Goal: Task Accomplishment & Management: Manage account settings

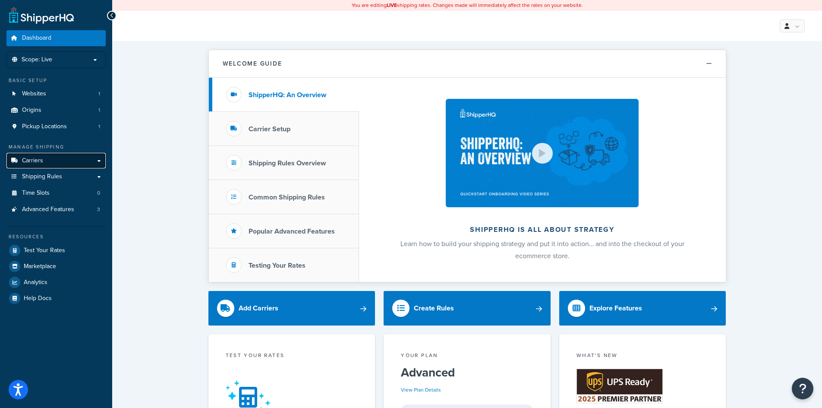
click at [61, 166] on link "Carriers" at bounding box center [55, 161] width 99 height 16
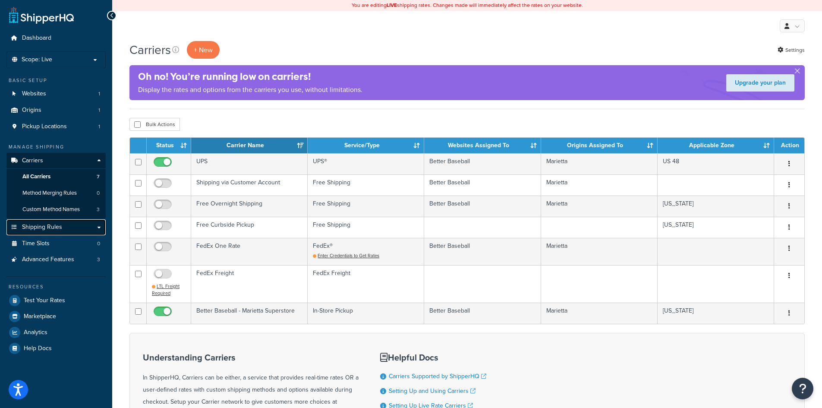
click at [45, 230] on span "Shipping Rules" at bounding box center [42, 226] width 40 height 7
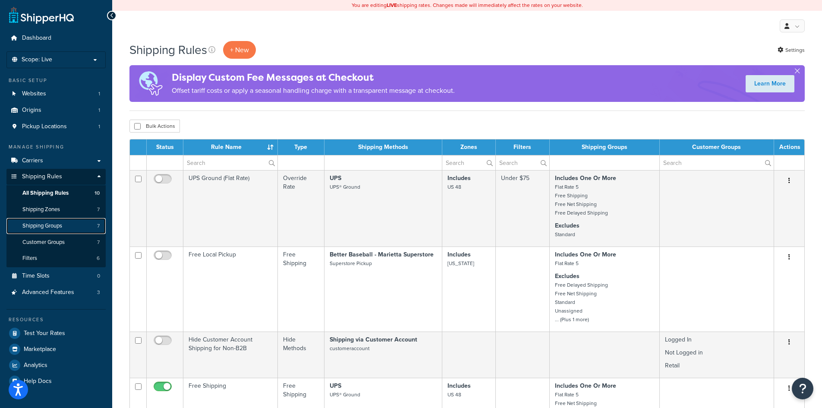
click at [59, 226] on span "Shipping Groups" at bounding box center [42, 225] width 40 height 7
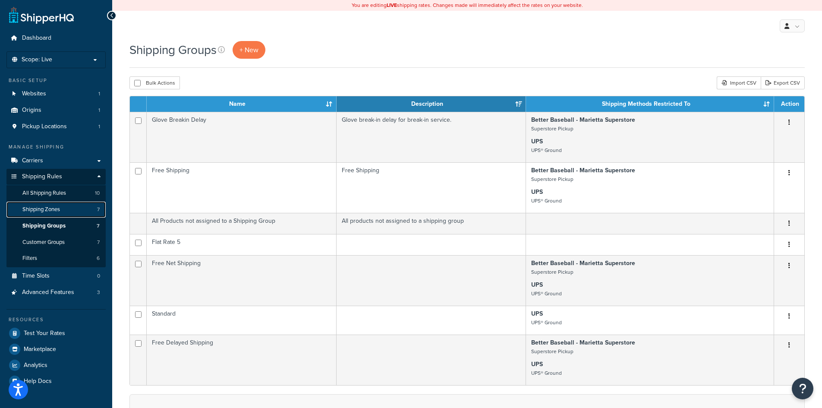
click at [47, 206] on span "Shipping Zones" at bounding box center [41, 209] width 38 height 7
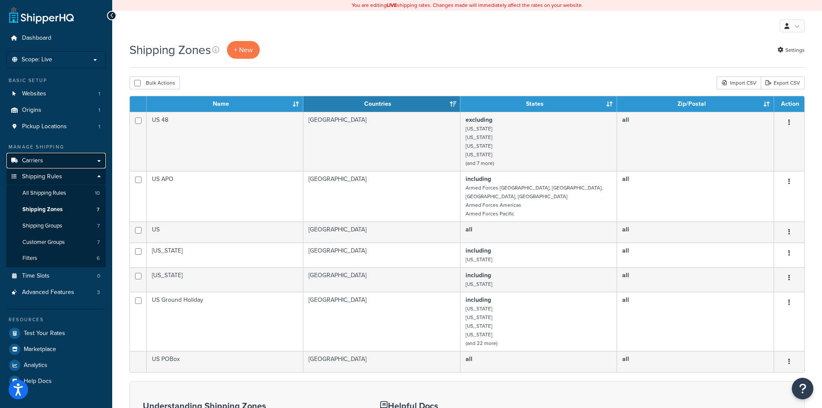
click at [43, 164] on link "Carriers" at bounding box center [55, 161] width 99 height 16
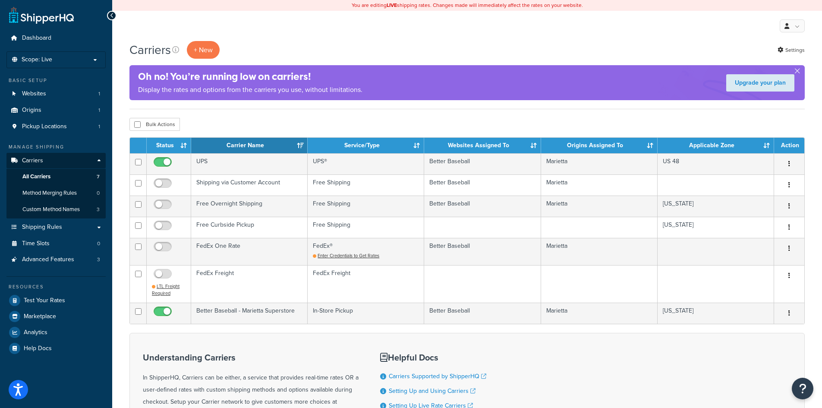
click at [669, 324] on form "Status Carrier Name Service/Type Websites Assigned To Origins Assigned To Appli…" at bounding box center [466, 317] width 675 height 360
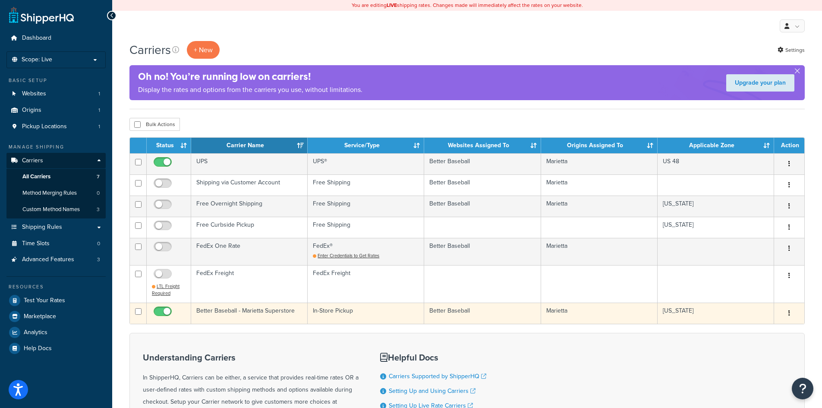
click at [664, 317] on td "[US_STATE]" at bounding box center [716, 312] width 116 height 21
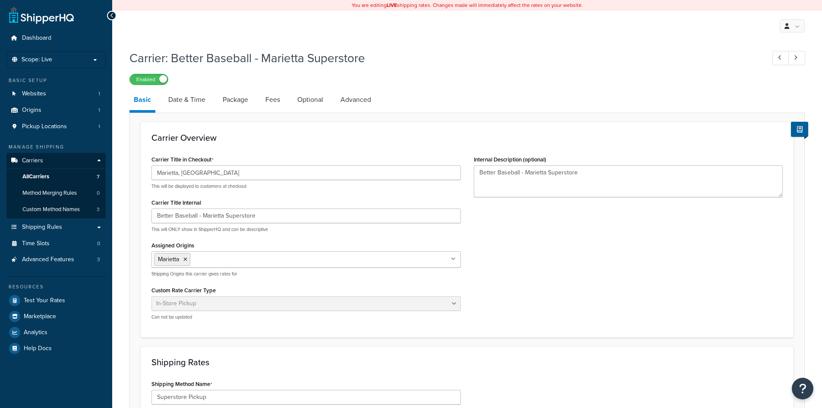
select select "pickup"
click at [189, 96] on link "Date & Time" at bounding box center [187, 99] width 46 height 21
select select "calendar"
select select "MEd"
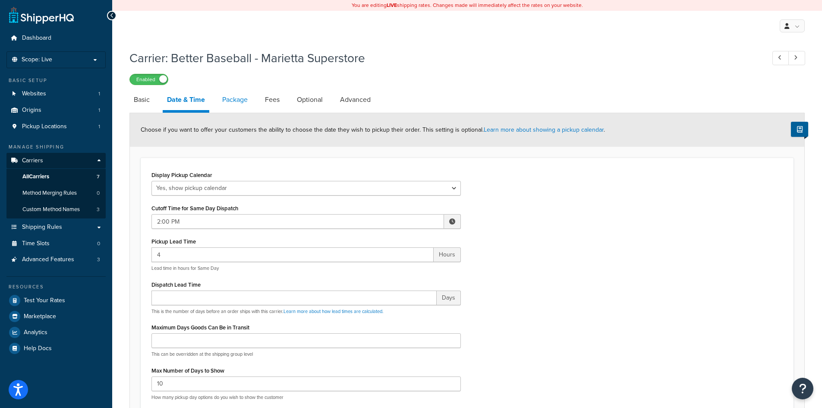
click at [244, 101] on link "Package" at bounding box center [235, 99] width 34 height 21
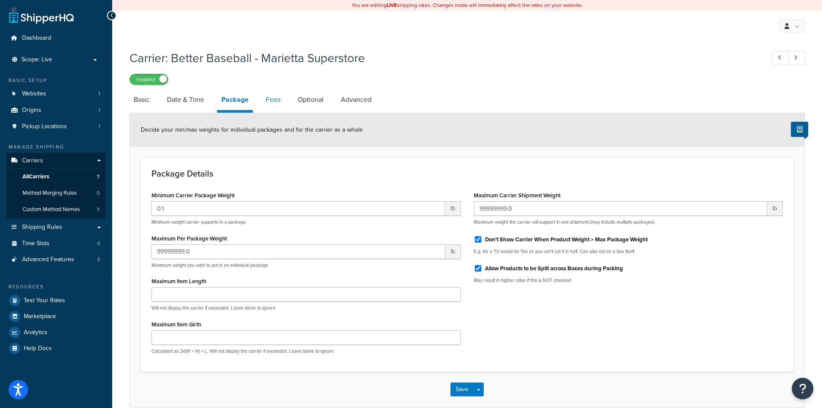
click at [268, 103] on link "Fees" at bounding box center [272, 99] width 23 height 21
select select "AFTER"
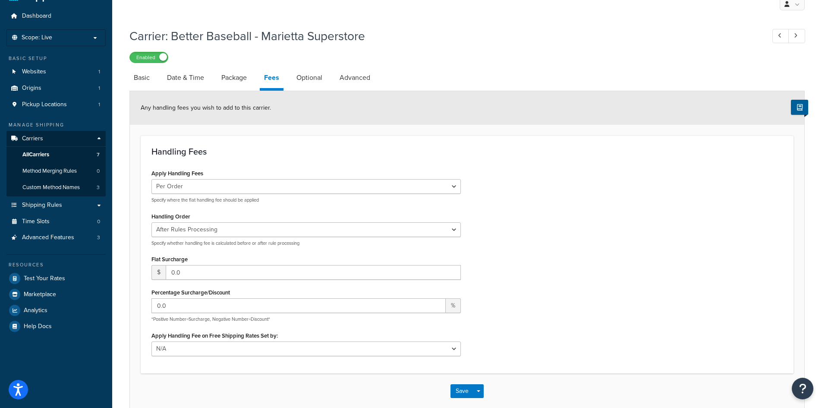
scroll to position [43, 0]
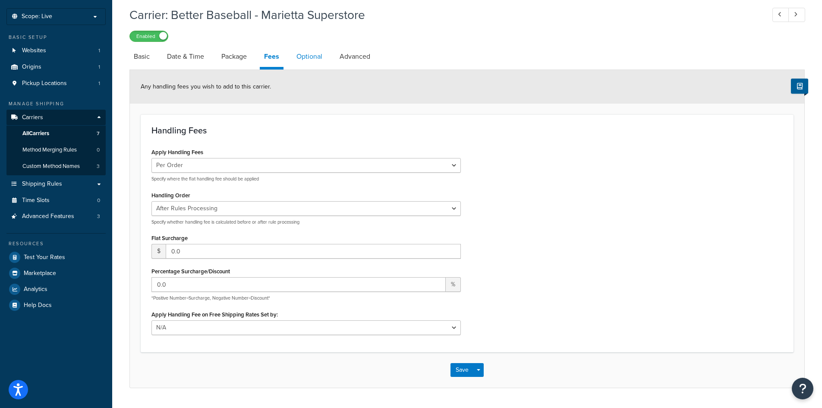
click at [302, 57] on link "Optional" at bounding box center [309, 56] width 35 height 21
select select "71364"
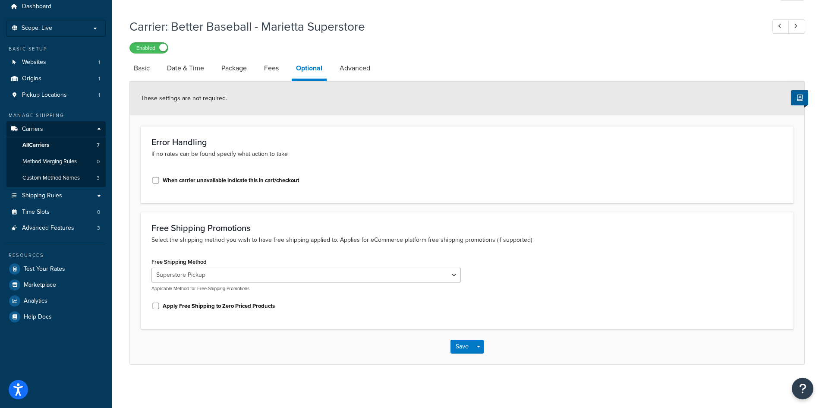
scroll to position [32, 0]
click at [260, 271] on select "Superstore Pickup" at bounding box center [305, 275] width 309 height 15
click at [348, 66] on link "Advanced" at bounding box center [354, 68] width 39 height 21
select select "false"
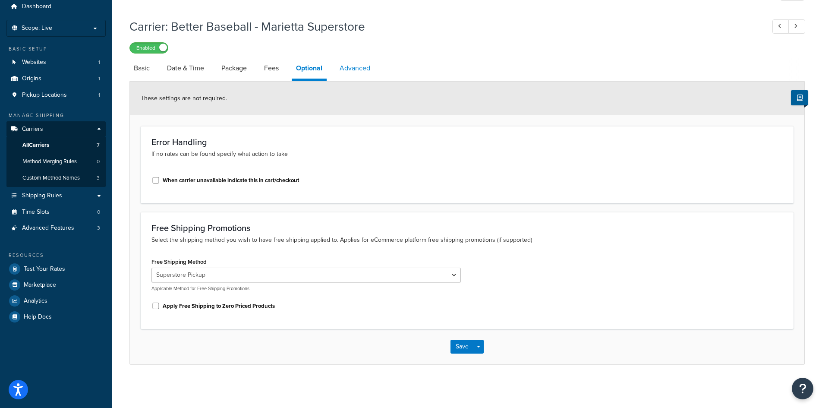
select select "false"
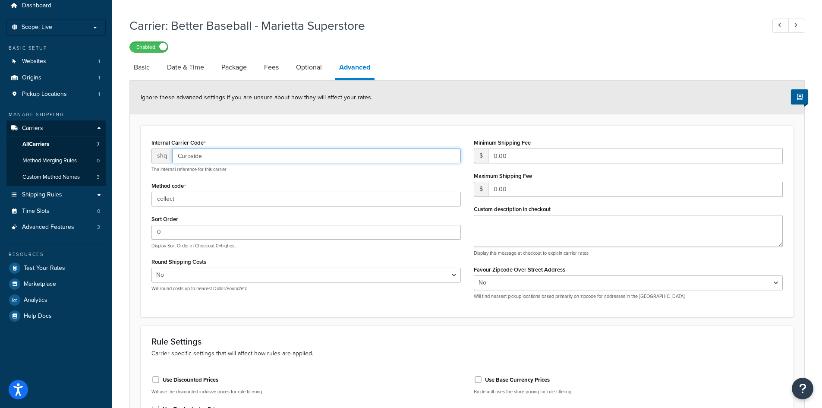
click at [228, 159] on input "Curbside" at bounding box center [316, 155] width 289 height 15
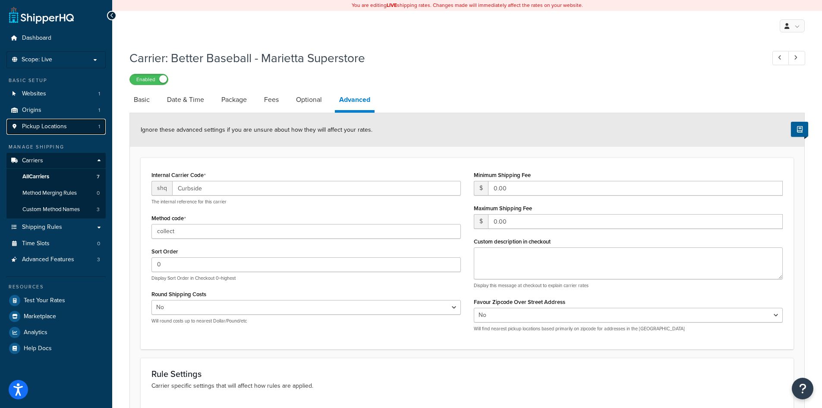
click at [57, 124] on span "Pickup Locations" at bounding box center [44, 126] width 45 height 7
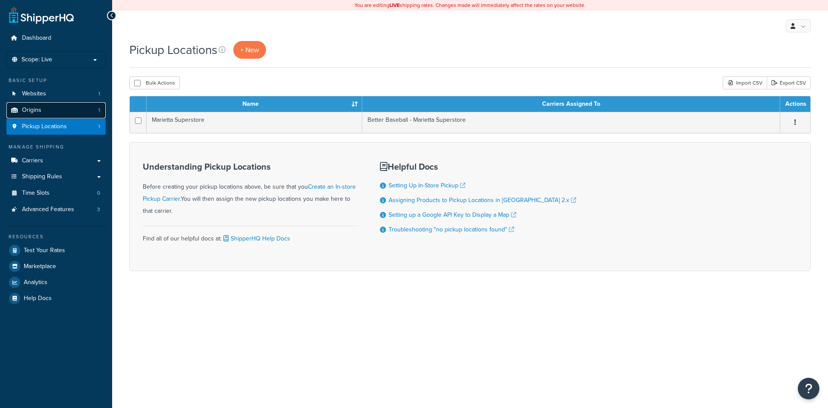
click at [52, 107] on link "Origins 1" at bounding box center [55, 110] width 99 height 16
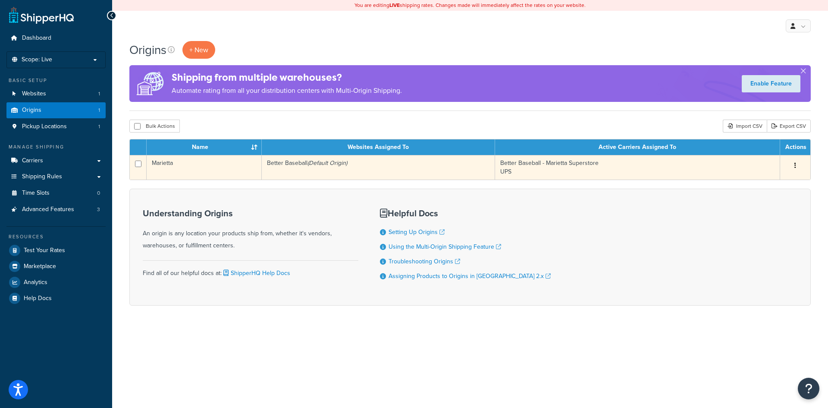
click at [327, 168] on td "Better Baseball (Default Origin)" at bounding box center [378, 167] width 233 height 25
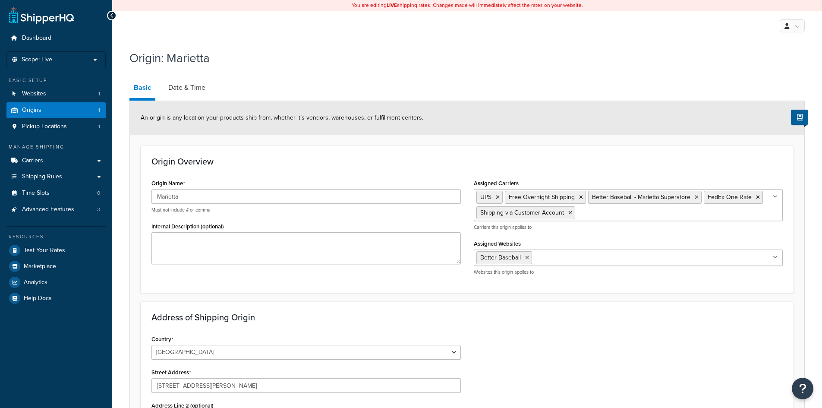
select select "10"
click at [188, 89] on link "Date & Time" at bounding box center [187, 87] width 46 height 21
select select "PER_SHIPPING_METHOD_TYPE"
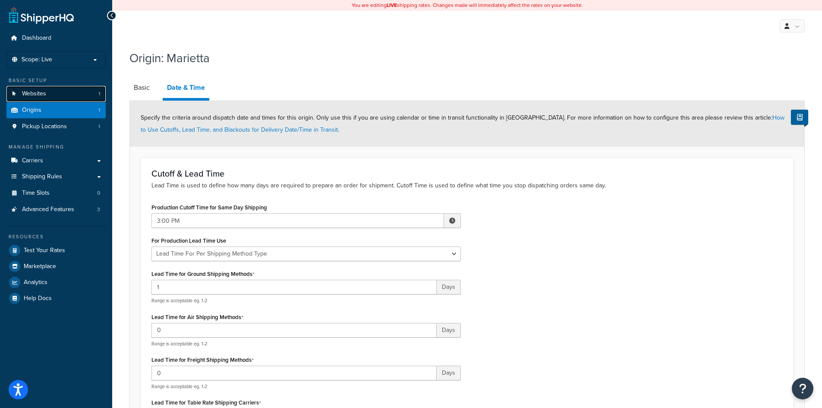
click at [82, 94] on link "Websites 1" at bounding box center [55, 94] width 99 height 16
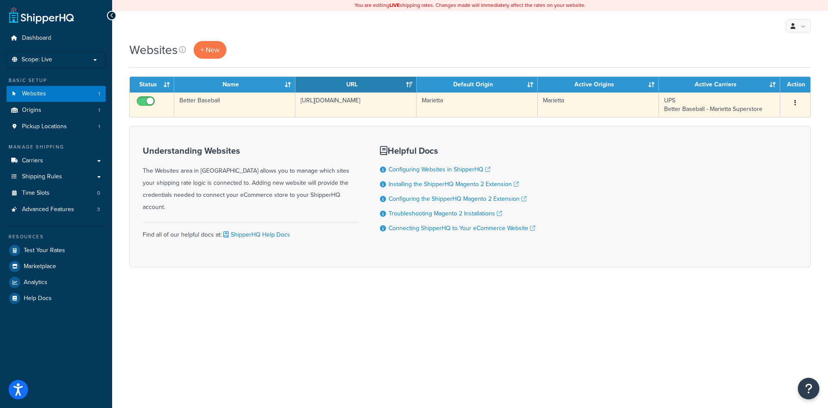
click at [313, 104] on td "https://www.betterbaseball.com" at bounding box center [356, 104] width 121 height 25
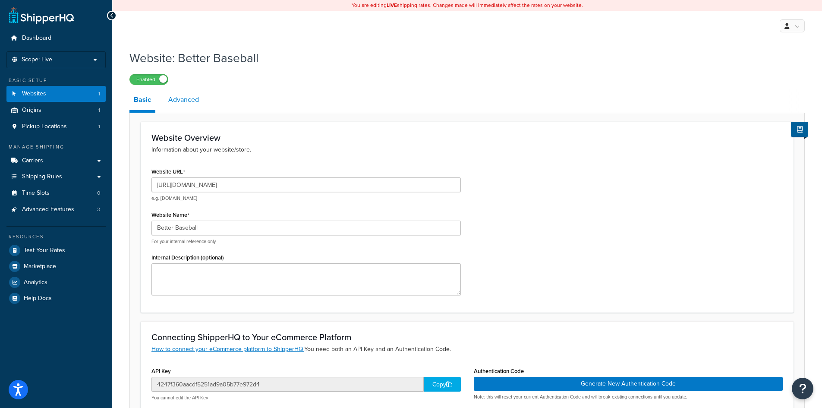
click at [191, 100] on link "Advanced" at bounding box center [183, 99] width 39 height 21
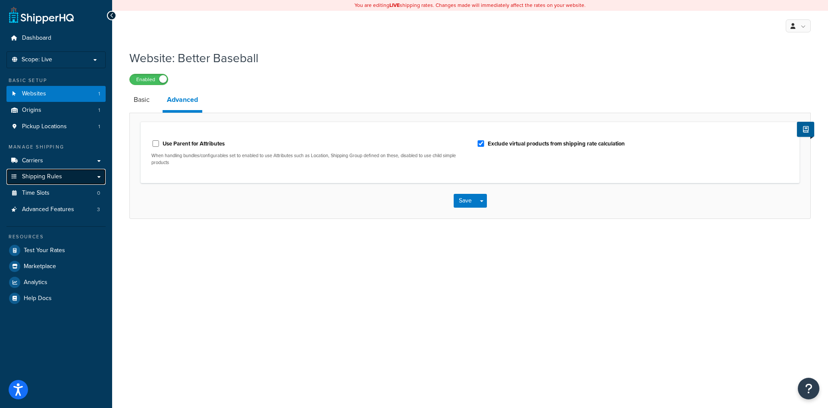
click at [41, 178] on span "Shipping Rules" at bounding box center [42, 176] width 40 height 7
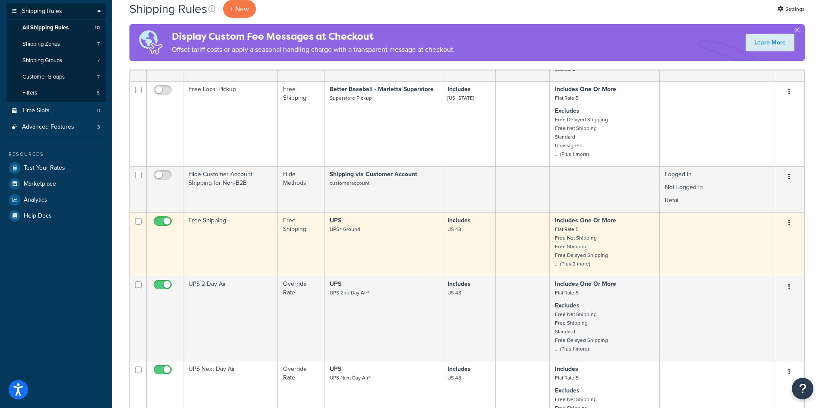
scroll to position [173, 0]
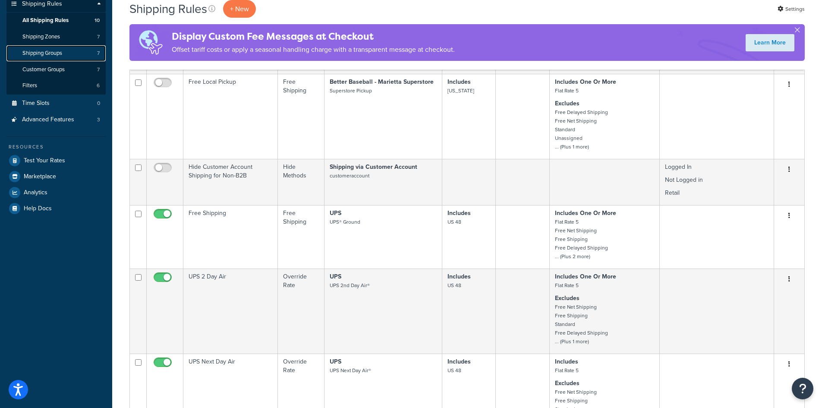
click at [38, 50] on span "Shipping Groups" at bounding box center [42, 53] width 40 height 7
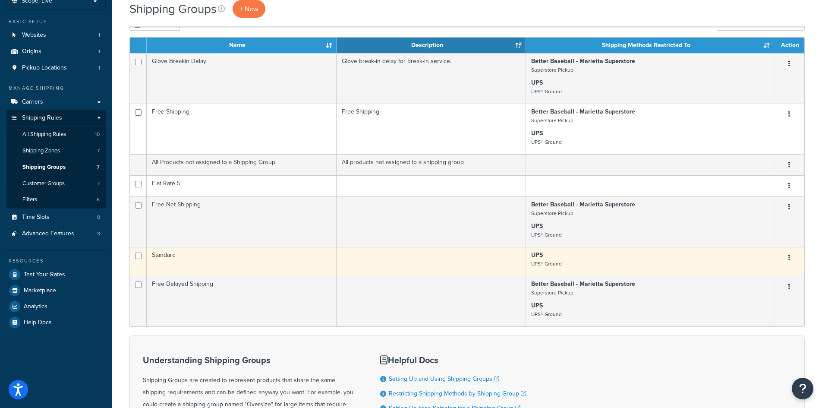
scroll to position [43, 0]
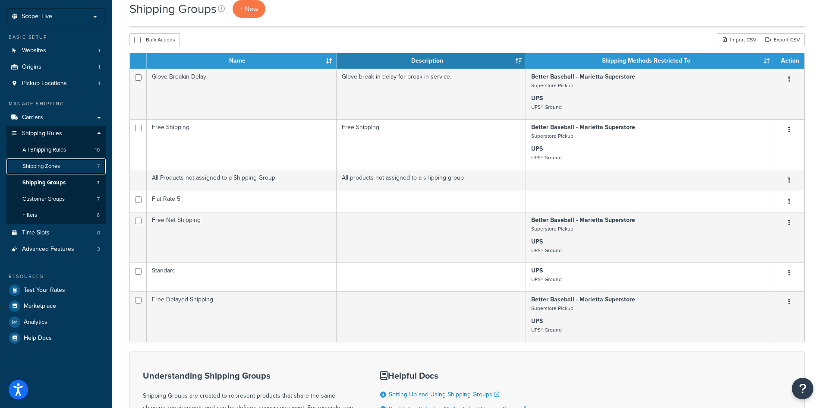
click at [78, 165] on link "Shipping Zones 7" at bounding box center [55, 166] width 99 height 16
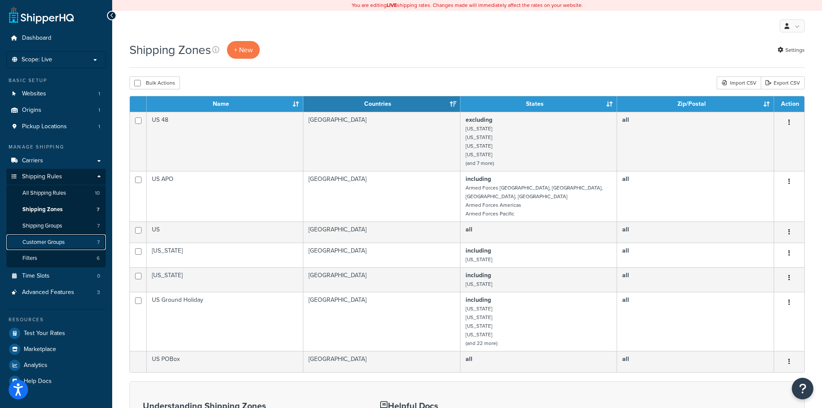
click at [47, 249] on link "Customer Groups 7" at bounding box center [55, 242] width 99 height 16
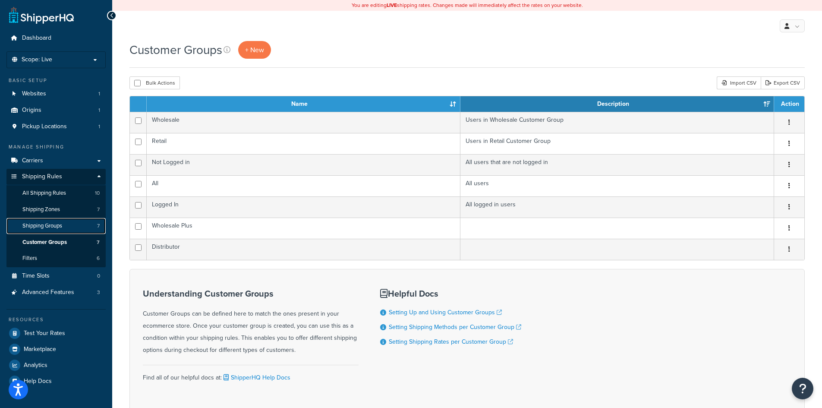
click at [46, 233] on link "Shipping Groups 7" at bounding box center [55, 226] width 99 height 16
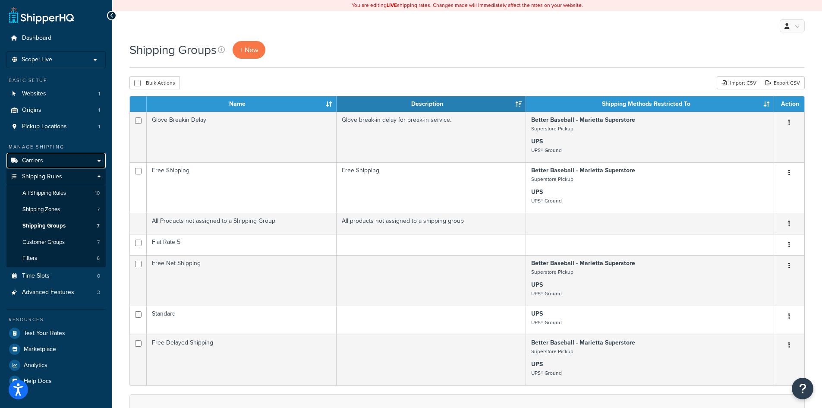
click at [59, 156] on link "Carriers" at bounding box center [55, 161] width 99 height 16
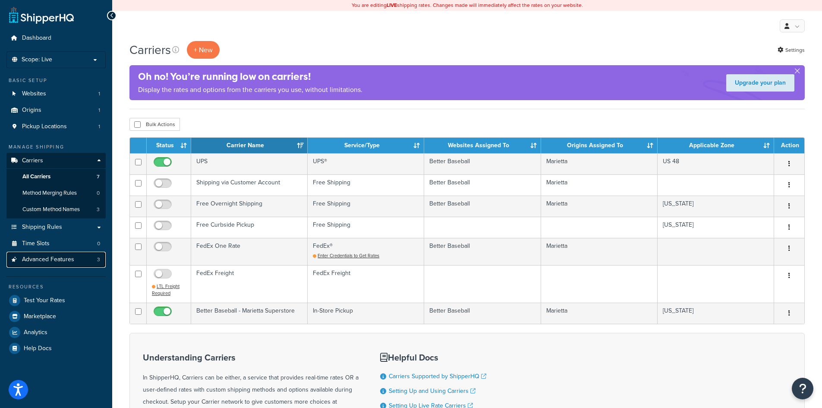
click at [50, 258] on span "Advanced Features" at bounding box center [48, 259] width 52 height 7
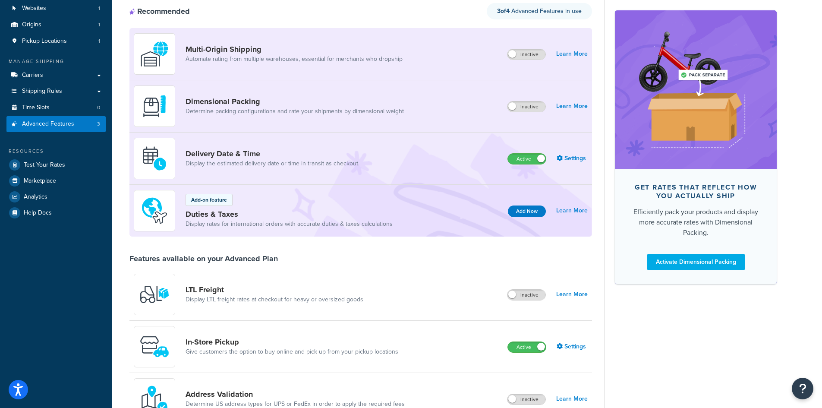
scroll to position [86, 0]
click at [571, 157] on link "Settings" at bounding box center [572, 157] width 31 height 12
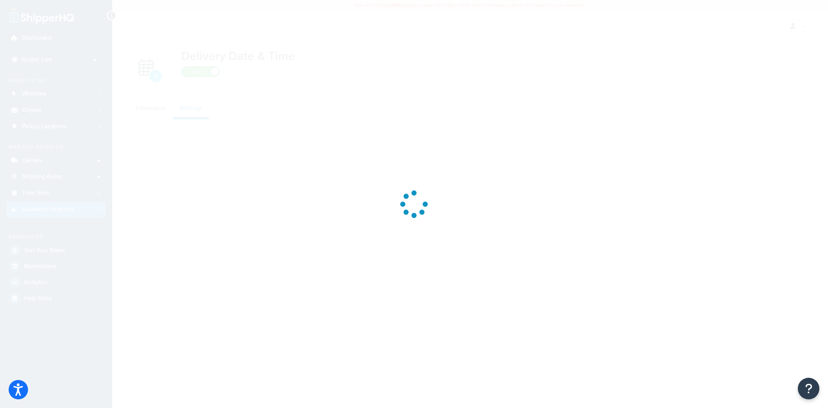
select select "Inline"
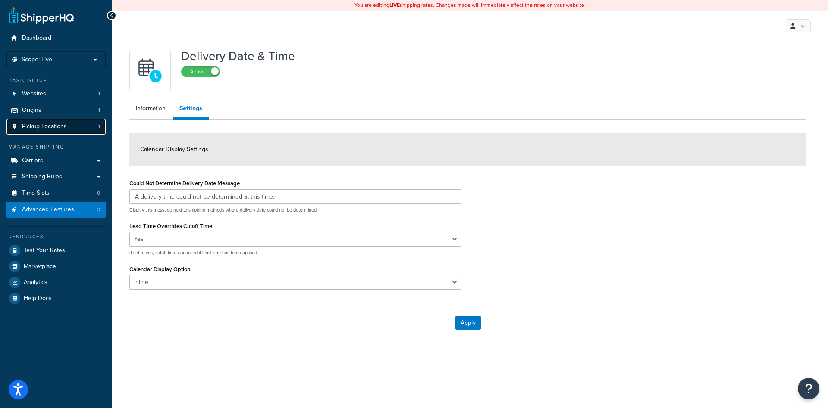
click at [50, 124] on span "Pickup Locations" at bounding box center [44, 126] width 45 height 7
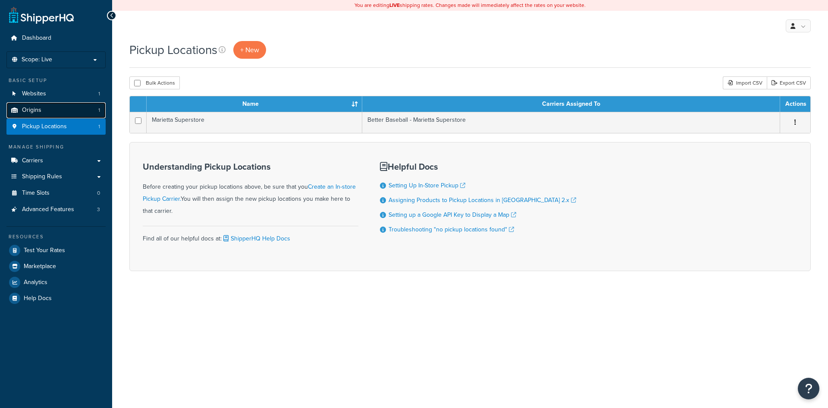
click at [50, 111] on link "Origins 1" at bounding box center [55, 110] width 99 height 16
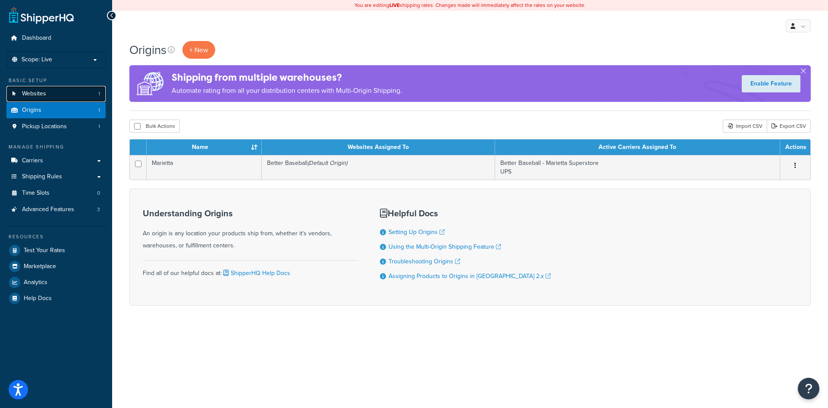
click at [69, 93] on link "Websites 1" at bounding box center [55, 94] width 99 height 16
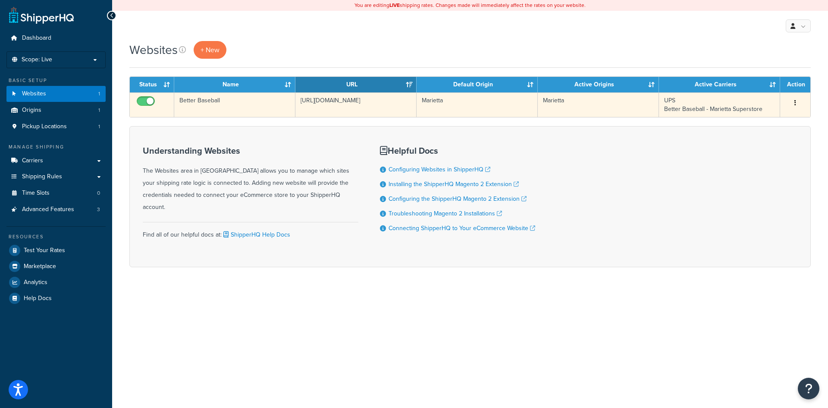
click at [277, 97] on td "Better Baseball" at bounding box center [234, 104] width 121 height 25
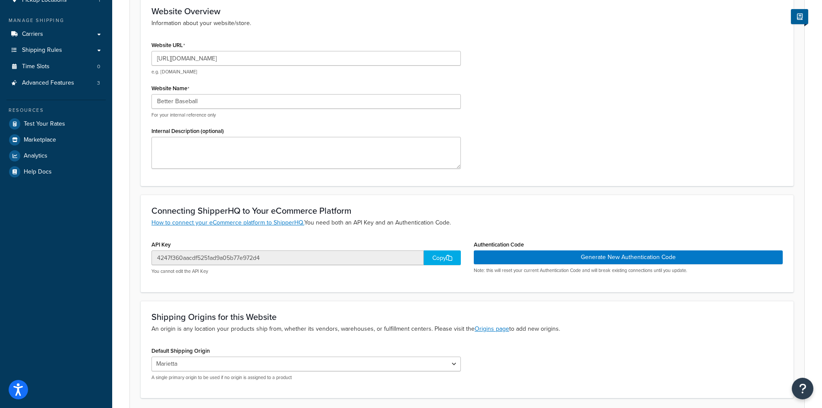
scroll to position [67, 0]
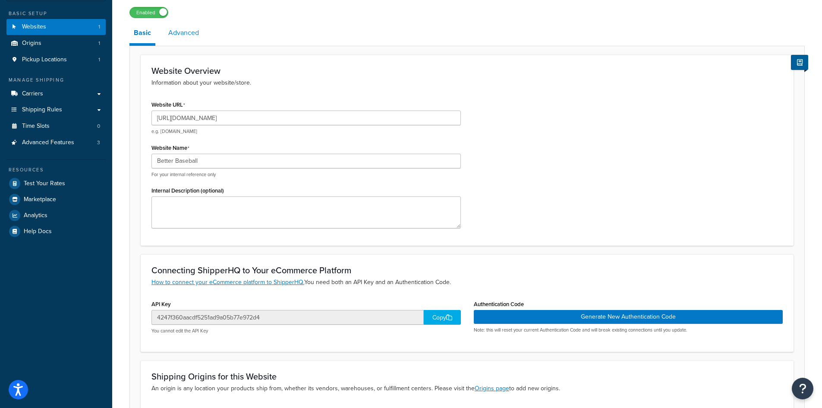
click at [180, 36] on link "Advanced" at bounding box center [183, 32] width 39 height 21
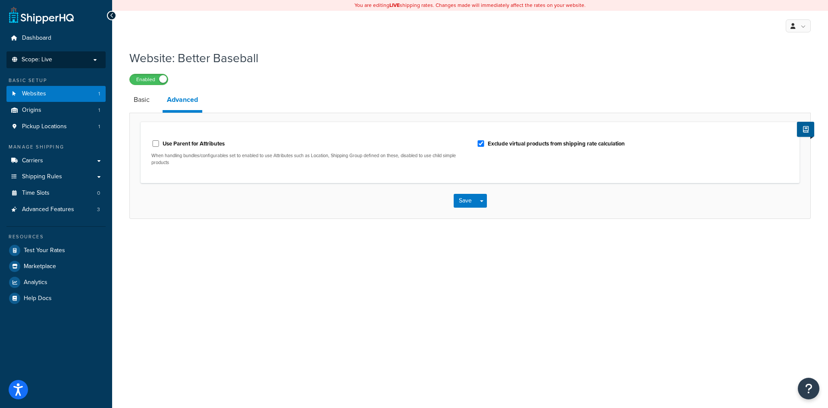
click at [57, 65] on li "Scope: Live" at bounding box center [55, 59] width 99 height 17
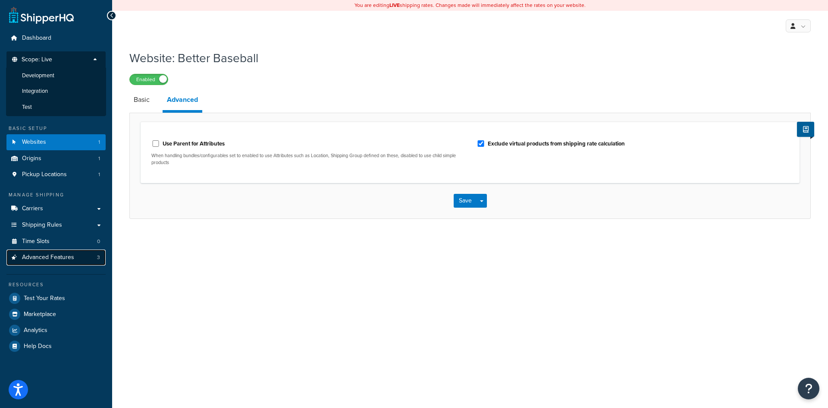
click at [53, 257] on span "Advanced Features" at bounding box center [48, 257] width 52 height 7
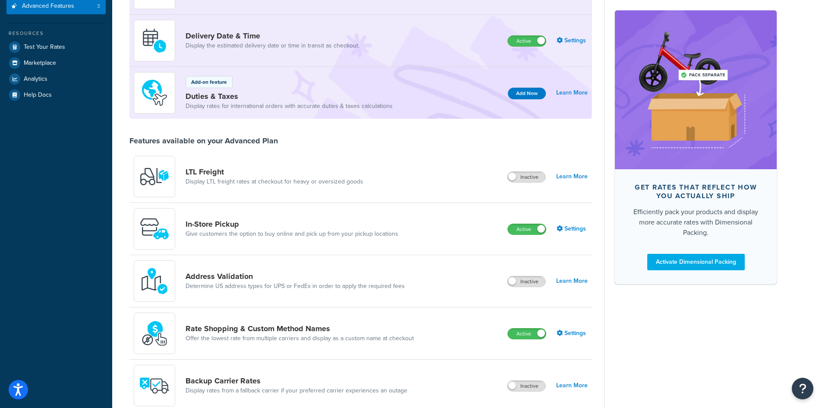
scroll to position [216, 0]
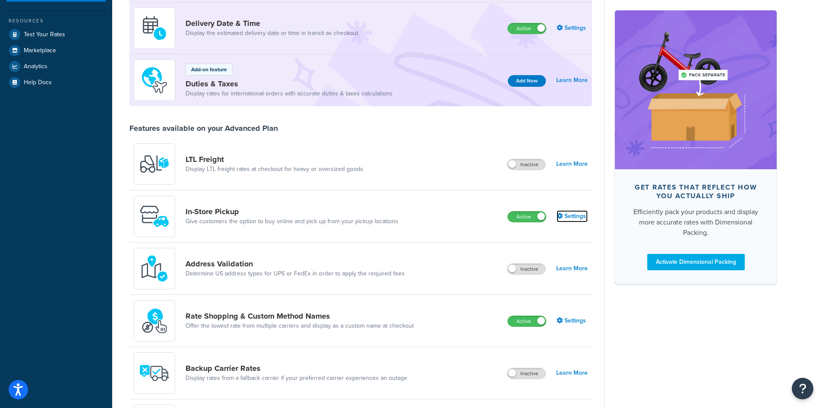
click at [570, 215] on link "Settings" at bounding box center [572, 216] width 31 height 12
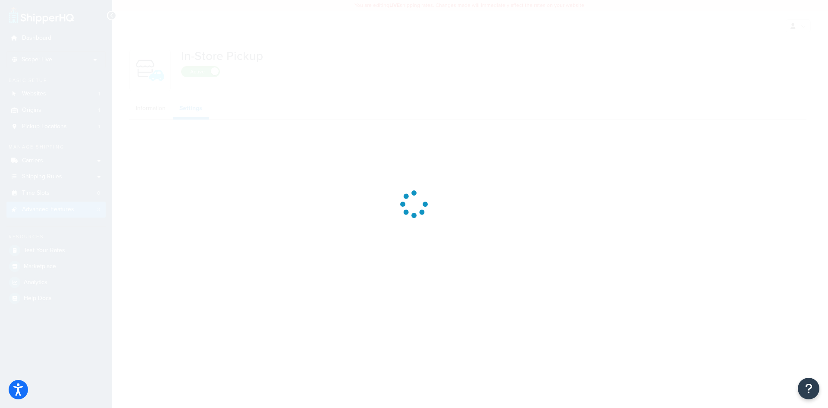
select select "inline"
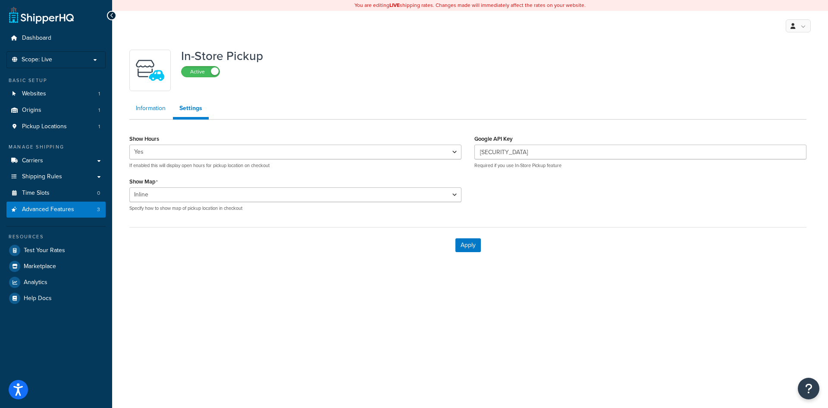
click at [142, 112] on link "Information" at bounding box center [150, 108] width 43 height 17
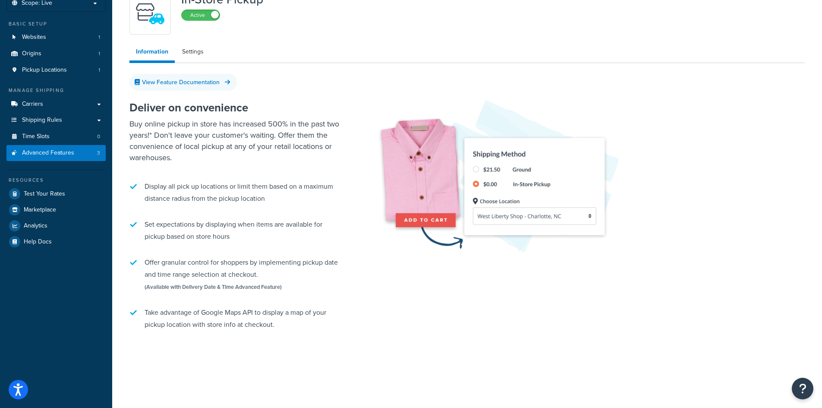
scroll to position [63, 0]
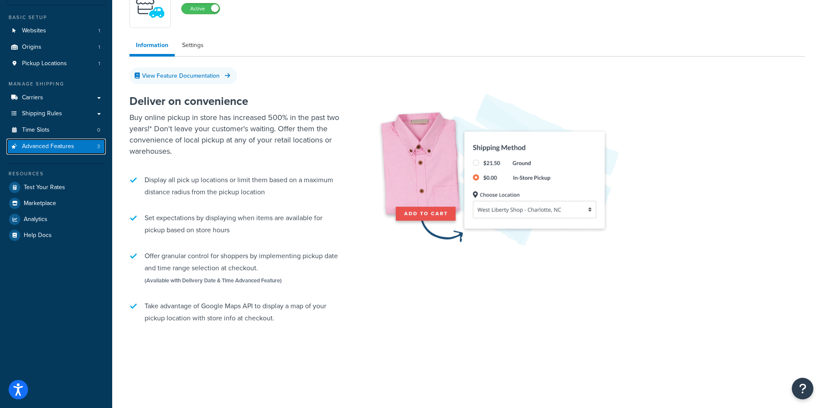
click at [64, 148] on span "Advanced Features" at bounding box center [48, 146] width 52 height 7
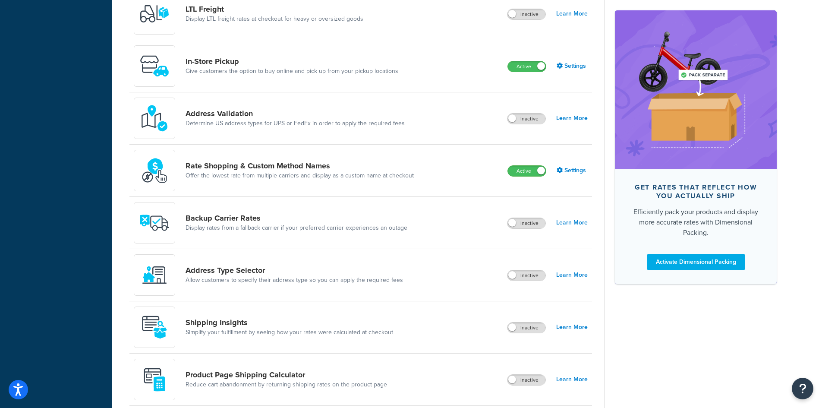
scroll to position [365, 0]
click at [567, 172] on link "Settings" at bounding box center [572, 171] width 31 height 12
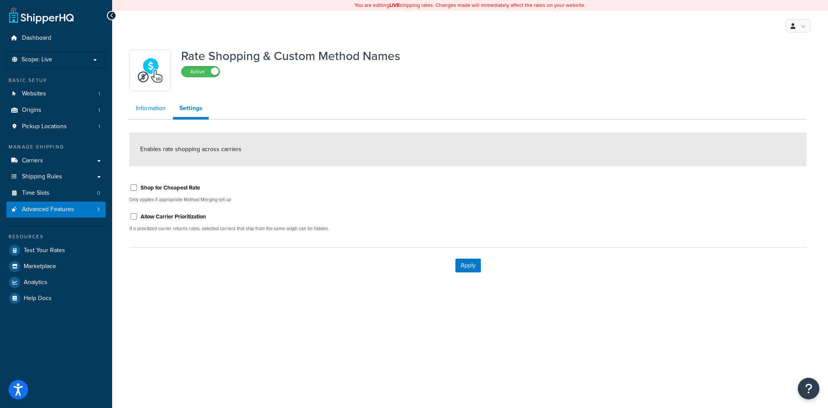
click at [152, 114] on link "Information" at bounding box center [150, 108] width 43 height 17
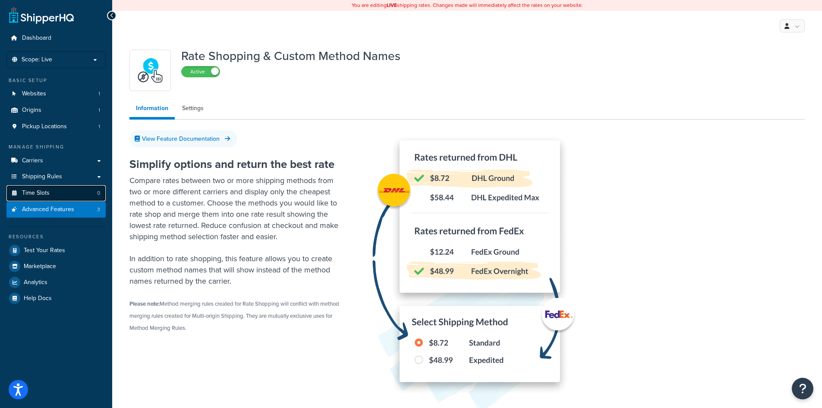
click at [44, 197] on link "Time Slots 0" at bounding box center [55, 193] width 99 height 16
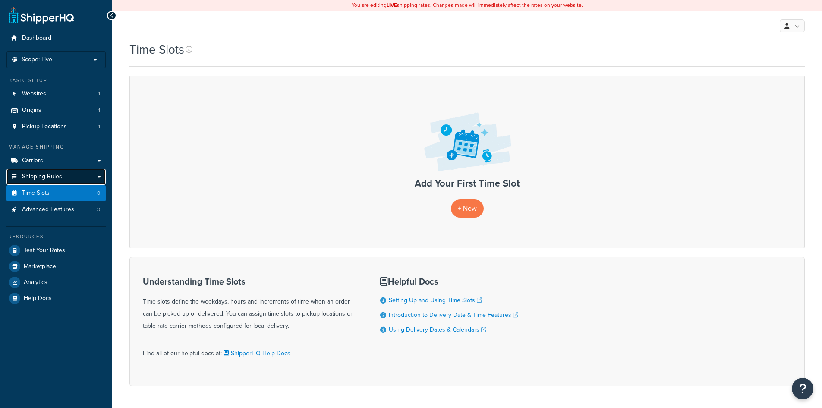
click at [46, 177] on span "Shipping Rules" at bounding box center [42, 176] width 40 height 7
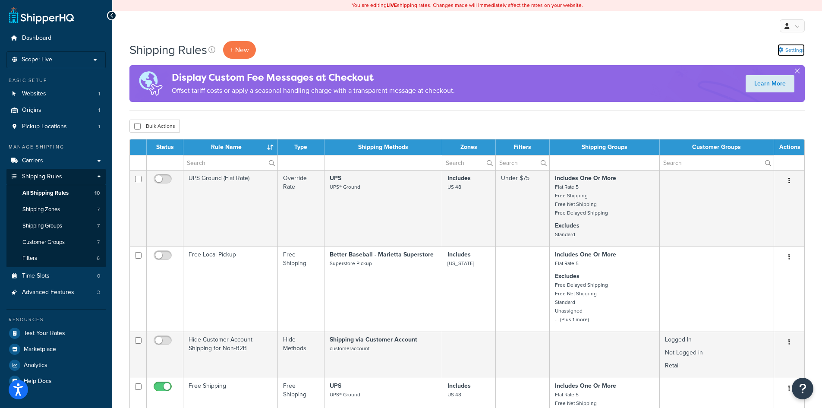
click at [781, 50] on icon at bounding box center [781, 50] width 6 height 6
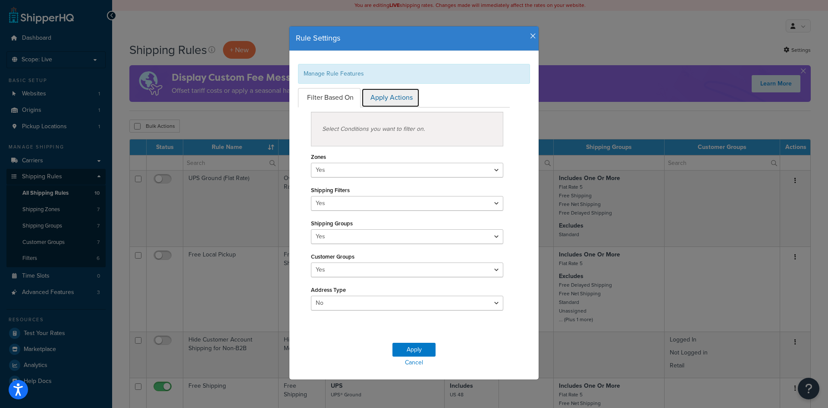
click at [390, 102] on link "Apply Actions" at bounding box center [391, 97] width 58 height 19
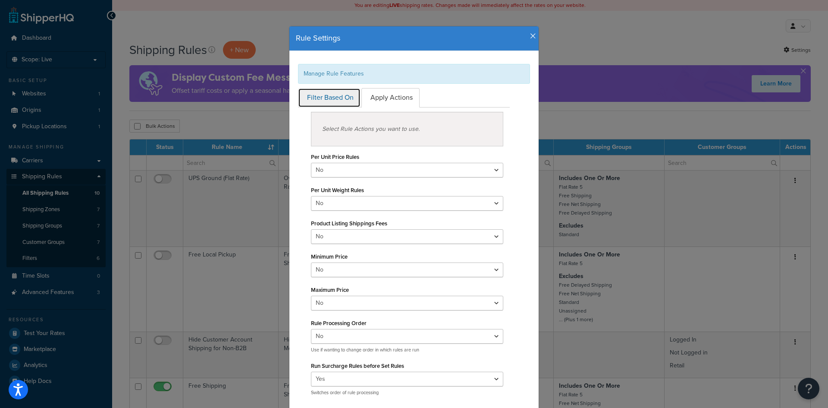
click at [331, 94] on link "Filter Based On" at bounding box center [329, 97] width 63 height 19
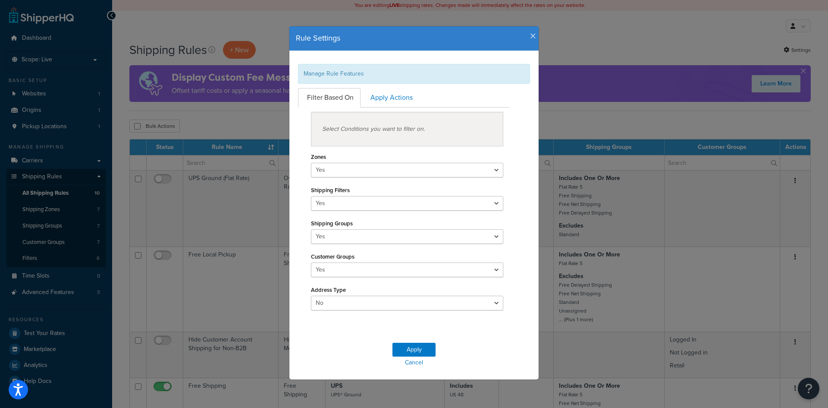
click at [530, 38] on icon "button" at bounding box center [533, 36] width 6 height 8
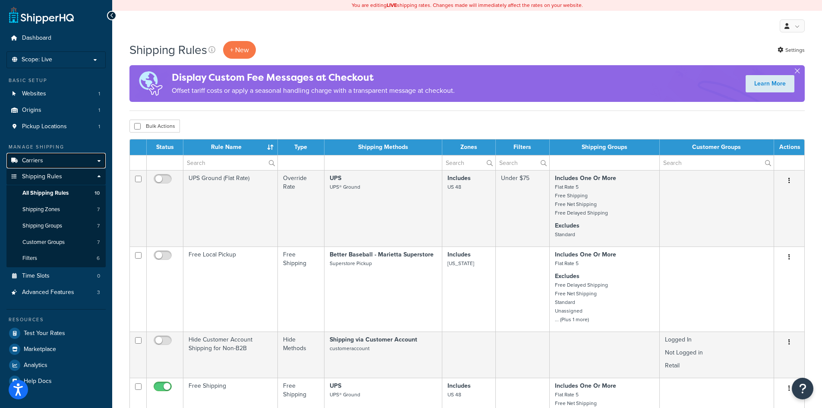
click at [54, 159] on link "Carriers" at bounding box center [55, 161] width 99 height 16
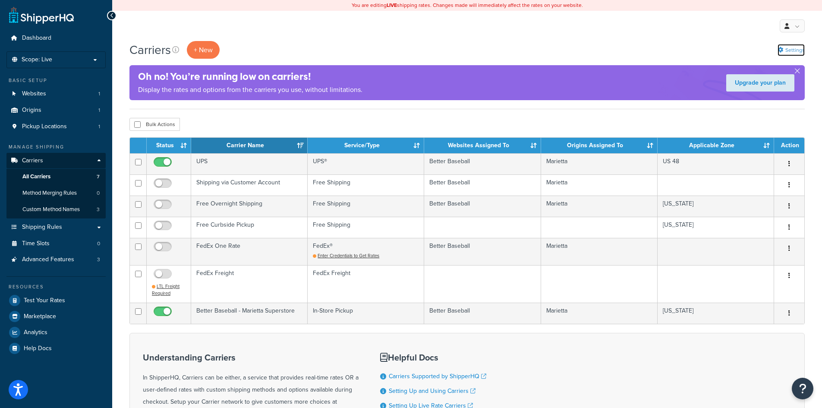
click at [780, 49] on icon at bounding box center [781, 50] width 6 height 6
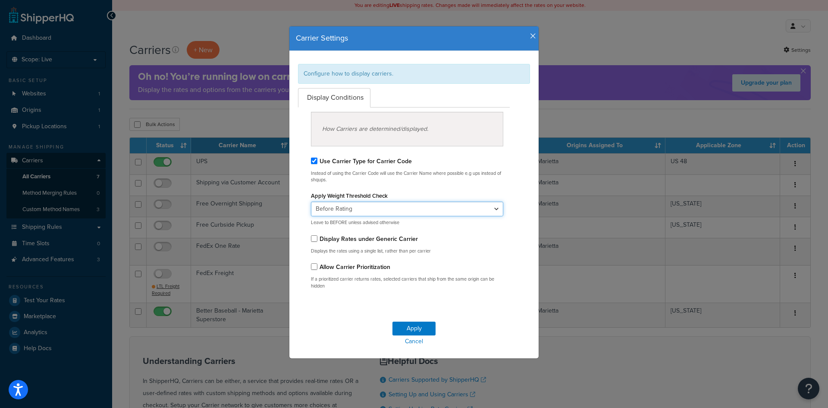
click at [343, 209] on select "Before Rating After Rating" at bounding box center [407, 208] width 192 height 15
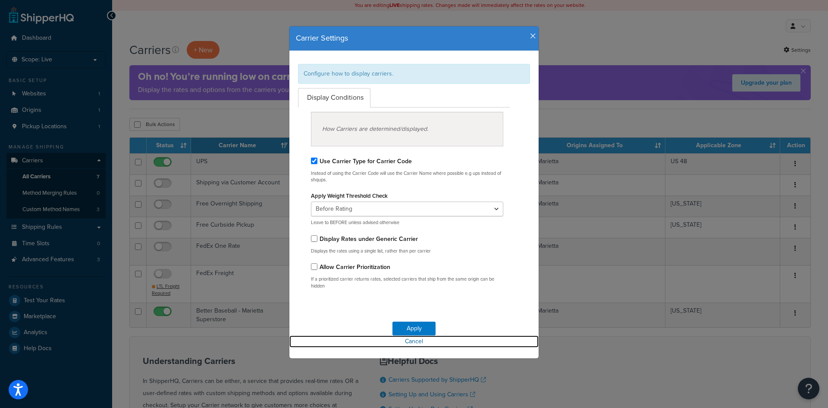
click at [409, 343] on link "Cancel" at bounding box center [414, 341] width 249 height 12
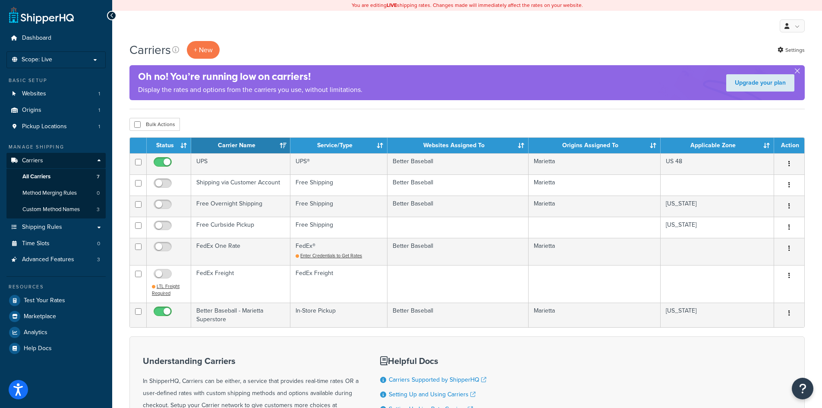
scroll to position [43, 0]
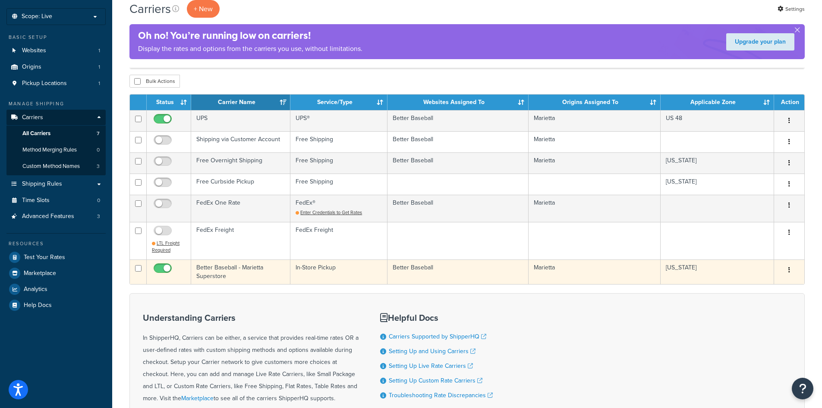
click at [787, 269] on button "button" at bounding box center [789, 270] width 12 height 14
click at [768, 281] on link "Edit" at bounding box center [754, 288] width 68 height 18
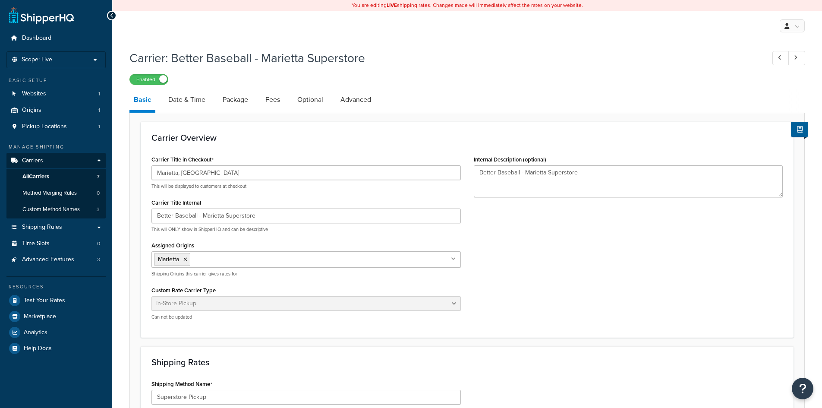
select select "pickup"
click at [351, 95] on link "Advanced" at bounding box center [355, 99] width 39 height 21
select select "false"
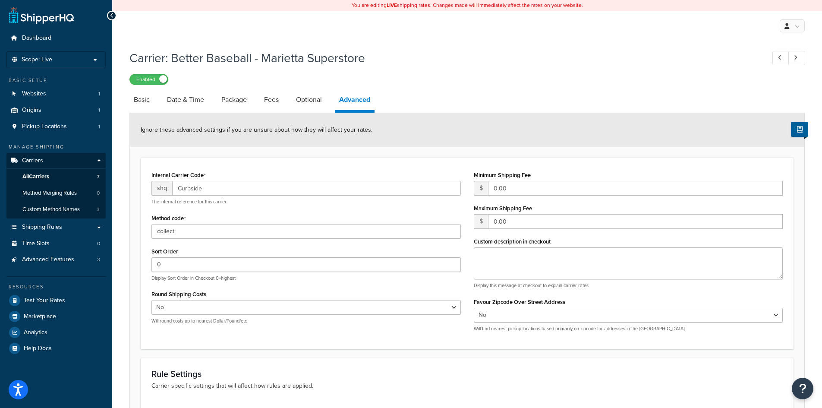
click at [777, 31] on div "My Profile Billing Global Settings Contact Us Logout" at bounding box center [789, 25] width 31 height 13
click at [785, 30] on link at bounding box center [792, 25] width 25 height 13
click at [770, 73] on link "Global Settings" at bounding box center [765, 77] width 77 height 17
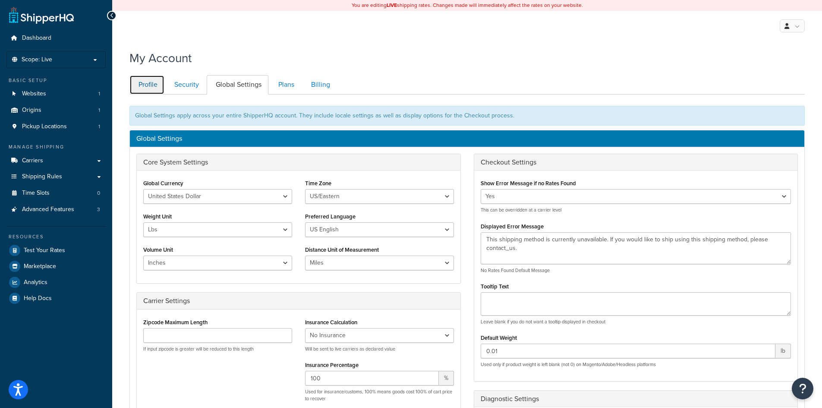
click at [146, 84] on link "Profile" at bounding box center [146, 84] width 35 height 19
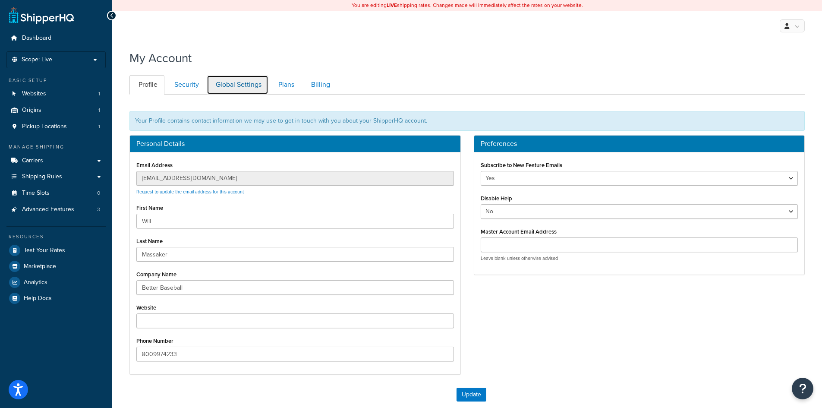
click at [263, 84] on link "Global Settings" at bounding box center [238, 84] width 62 height 19
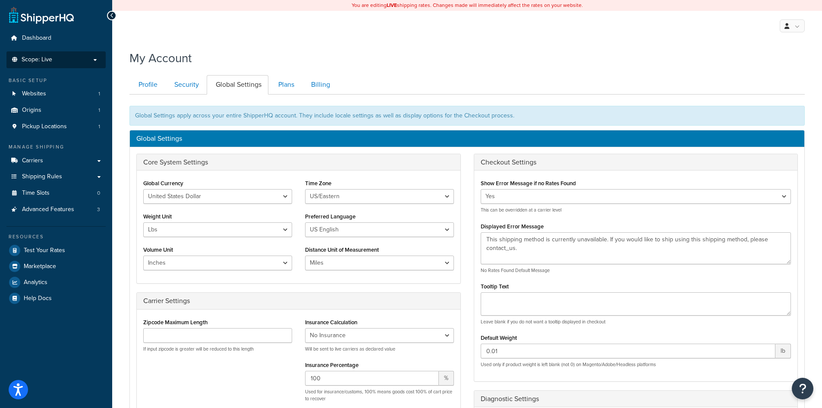
click at [50, 57] on span "Scope: Live" at bounding box center [37, 59] width 31 height 7
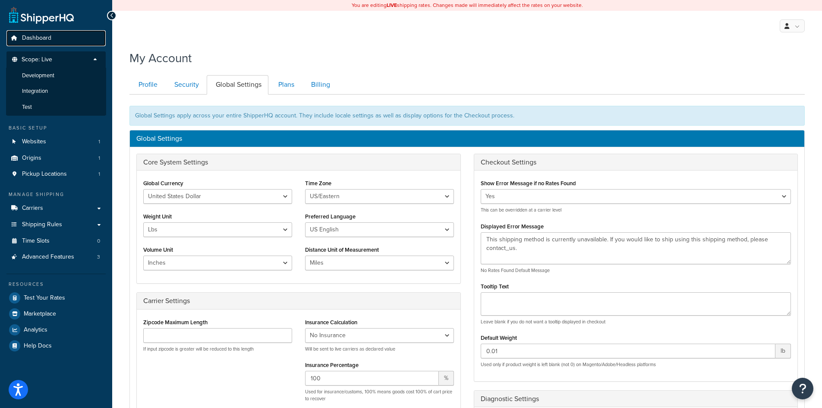
click at [48, 42] on link "Dashboard" at bounding box center [55, 38] width 99 height 16
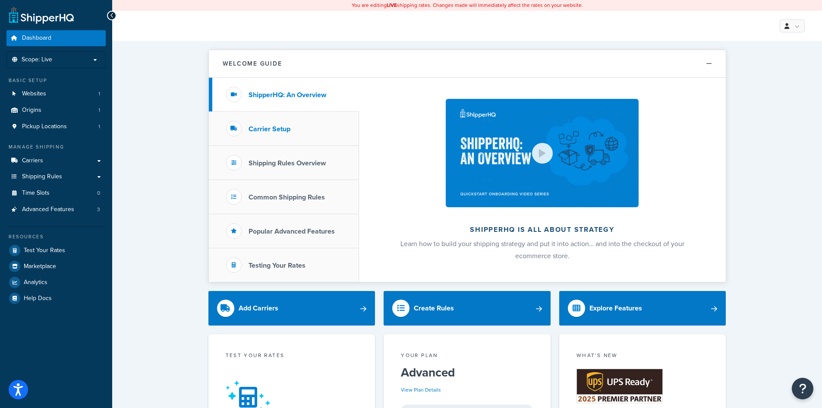
click at [321, 127] on li "Carrier Setup" at bounding box center [284, 129] width 150 height 34
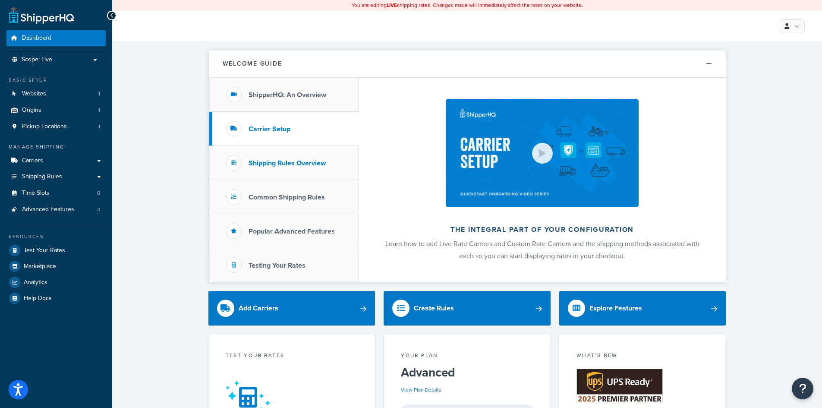
click at [321, 156] on li "Shipping Rules Overview" at bounding box center [284, 163] width 150 height 34
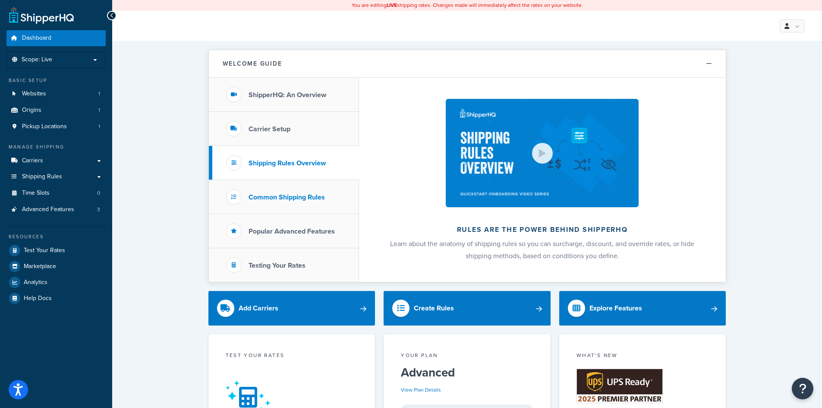
click at [314, 181] on li "Common Shipping Rules" at bounding box center [284, 197] width 150 height 34
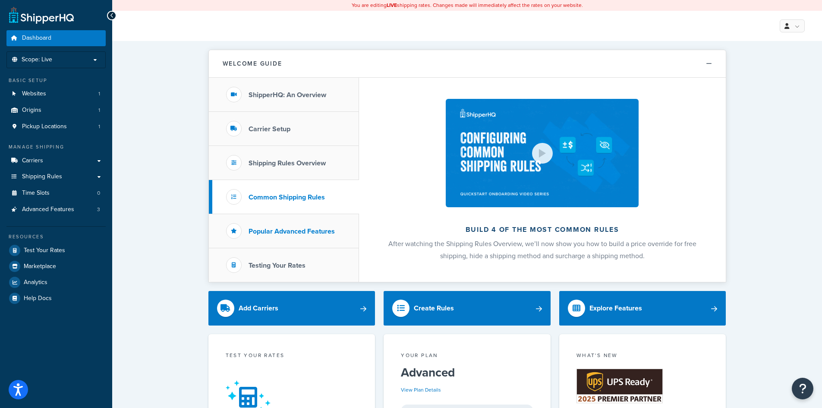
click at [300, 235] on h3 "Popular Advanced Features" at bounding box center [292, 231] width 86 height 8
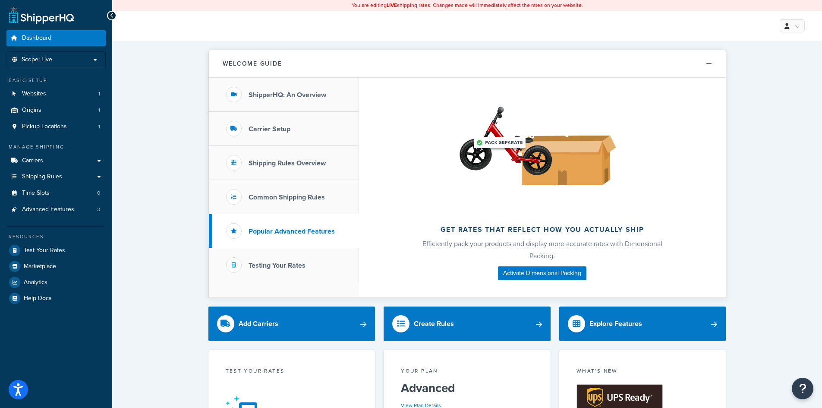
click at [272, 286] on ul "ShipperHQ: An Overview Carrier Setup Shipping Rules Overview Common Shipping Ru…" at bounding box center [284, 188] width 150 height 220
click at [273, 272] on li "Testing Your Rates" at bounding box center [284, 265] width 150 height 34
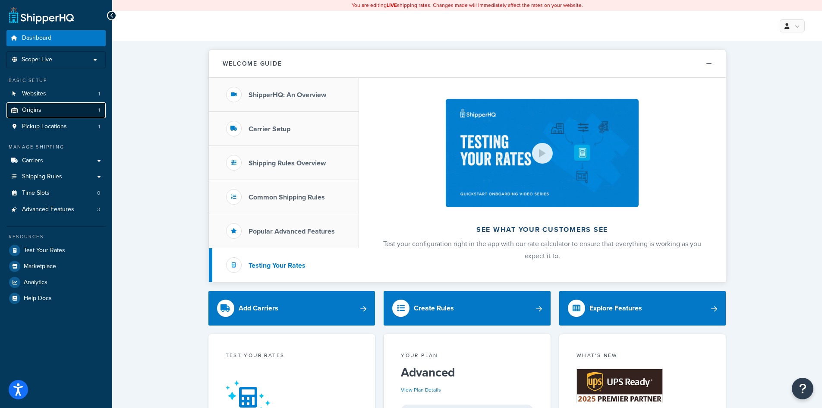
click at [58, 108] on link "Origins 1" at bounding box center [55, 110] width 99 height 16
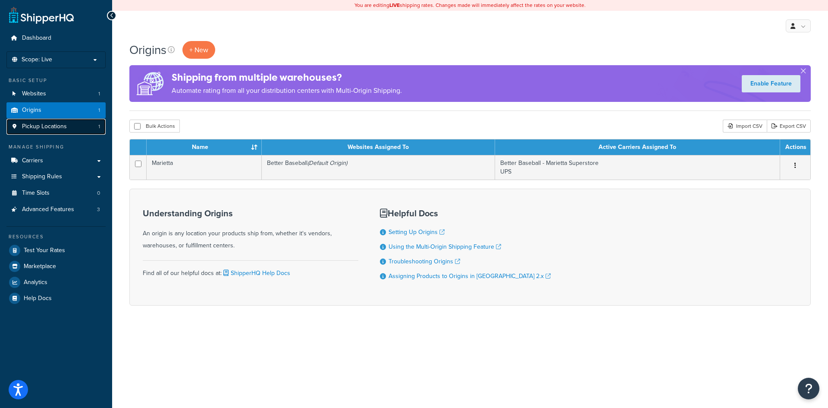
click at [50, 125] on span "Pickup Locations" at bounding box center [44, 126] width 45 height 7
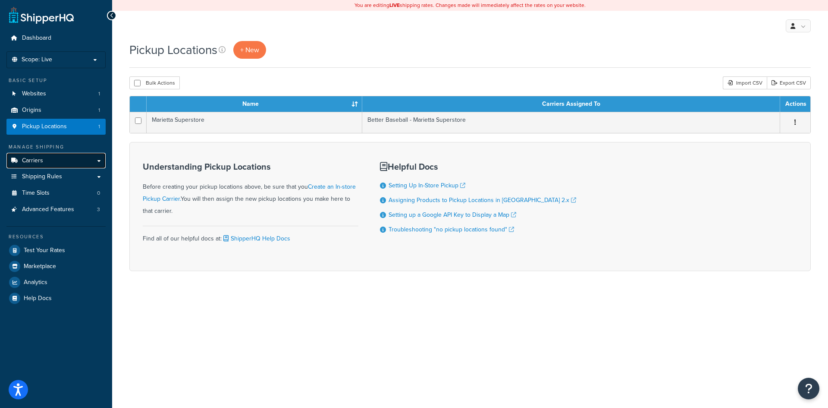
click at [64, 162] on link "Carriers" at bounding box center [55, 161] width 99 height 16
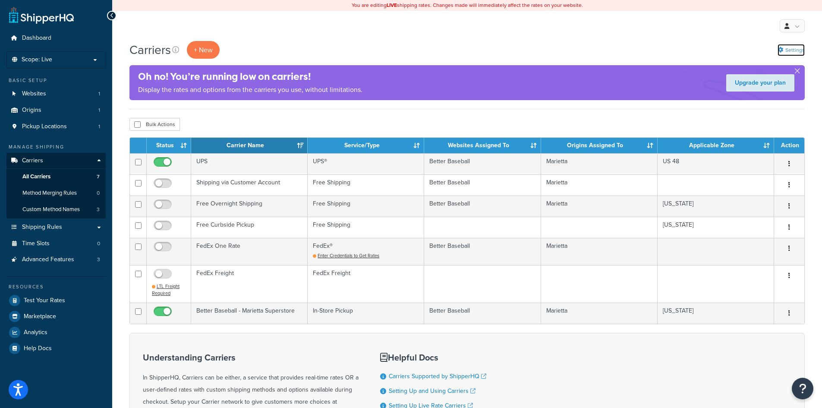
click at [792, 53] on link "Settings" at bounding box center [791, 50] width 27 height 12
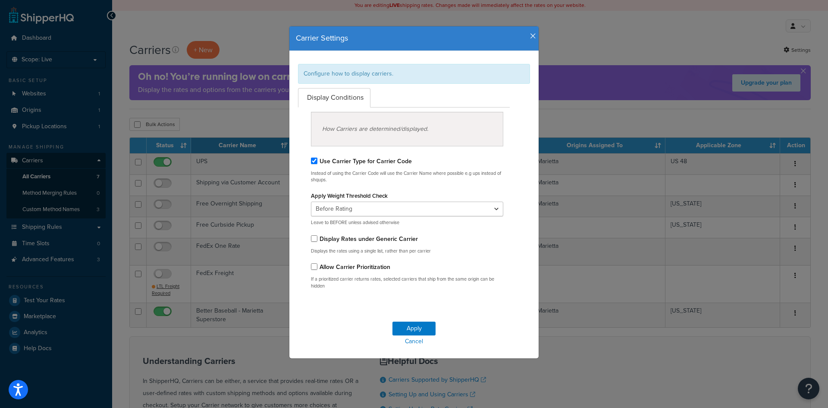
click at [396, 136] on div "How Carriers are determined/displayed." at bounding box center [407, 129] width 192 height 35
click at [390, 128] on div "How Carriers are determined/displayed." at bounding box center [407, 129] width 192 height 35
drag, startPoint x: 367, startPoint y: 130, endPoint x: 362, endPoint y: 130, distance: 4.7
click at [362, 130] on div "How Carriers are determined/displayed." at bounding box center [407, 129] width 192 height 35
click at [530, 36] on icon "button" at bounding box center [533, 36] width 6 height 8
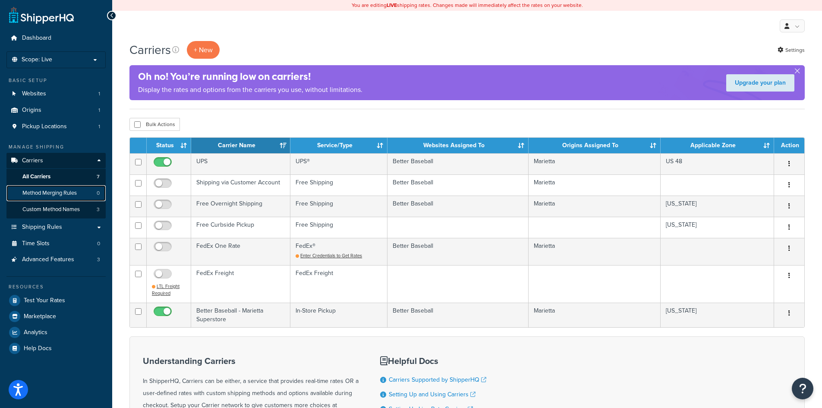
click at [77, 195] on span "Method Merging Rules" at bounding box center [49, 192] width 54 height 7
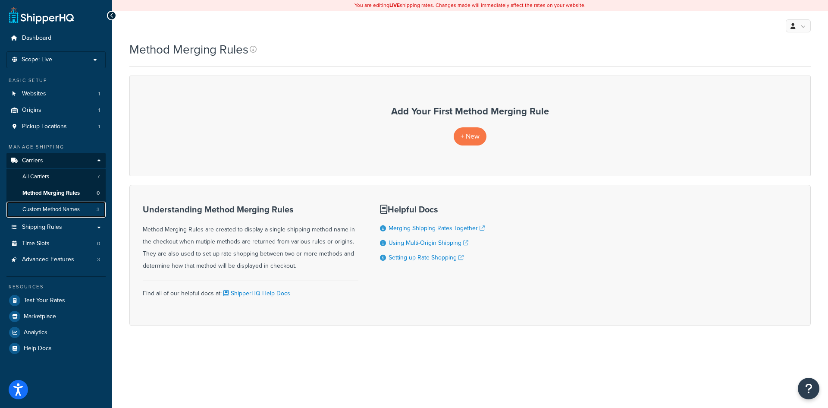
click at [75, 208] on span "Custom Method Names" at bounding box center [50, 209] width 57 height 7
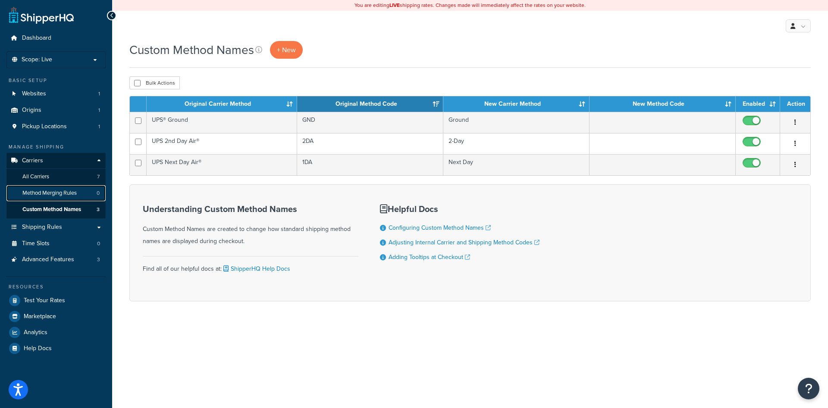
click at [37, 186] on link "Method Merging Rules 0" at bounding box center [55, 193] width 99 height 16
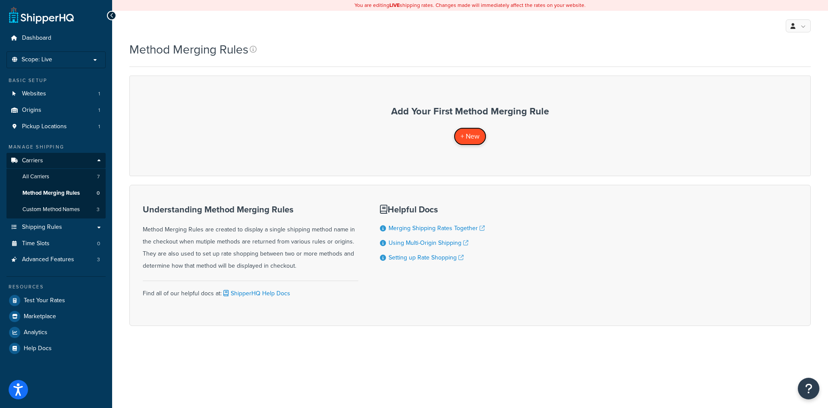
click at [475, 135] on span "+ New" at bounding box center [470, 136] width 19 height 10
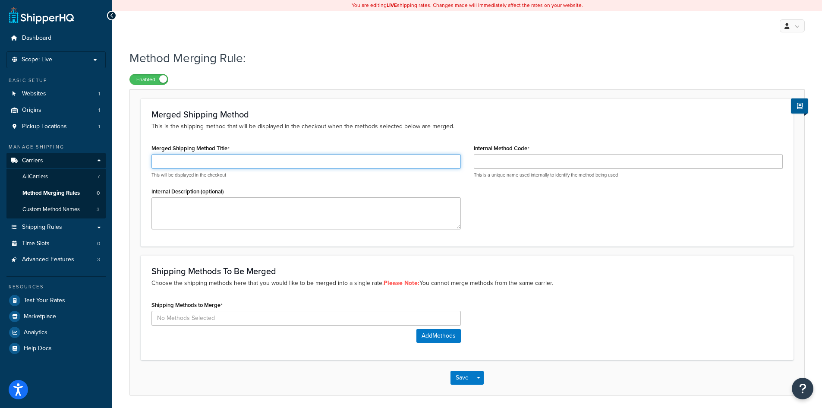
click at [267, 164] on input "Merged Shipping Method Title" at bounding box center [305, 161] width 309 height 15
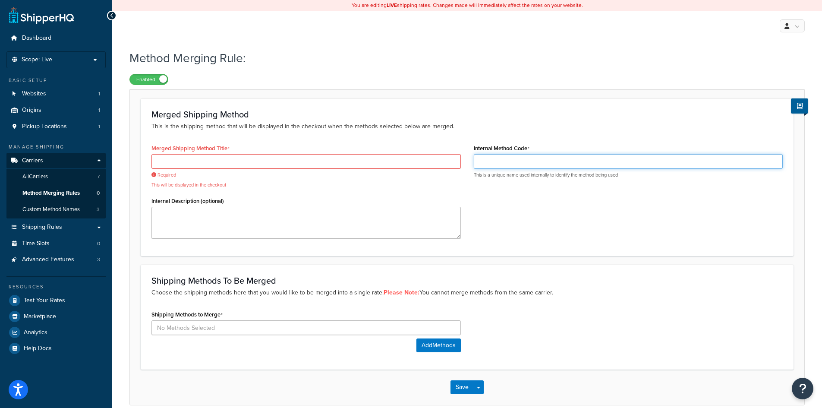
click at [564, 162] on input "Internal Method Code" at bounding box center [628, 161] width 309 height 15
click at [65, 179] on link "All Carriers 7" at bounding box center [55, 177] width 99 height 16
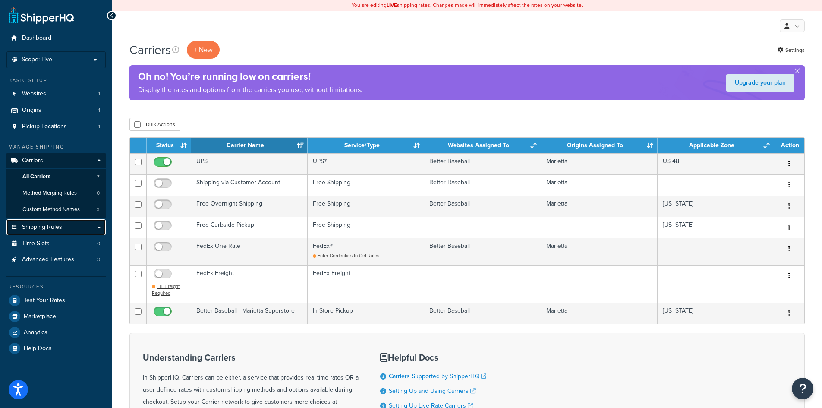
click at [38, 230] on span "Shipping Rules" at bounding box center [42, 226] width 40 height 7
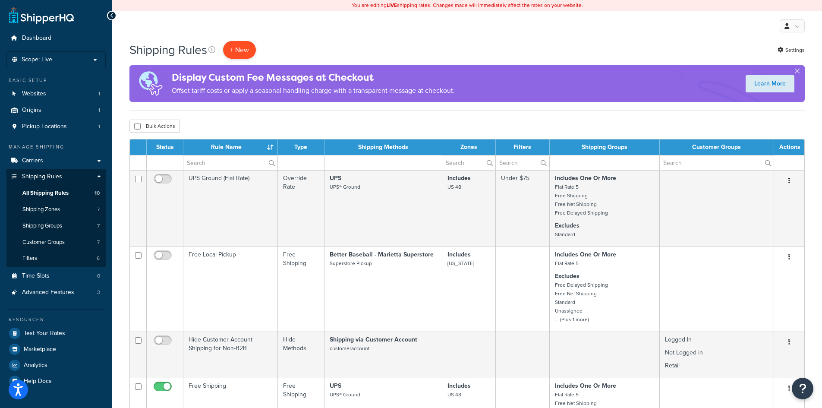
click at [249, 49] on p "+ New" at bounding box center [239, 50] width 33 height 18
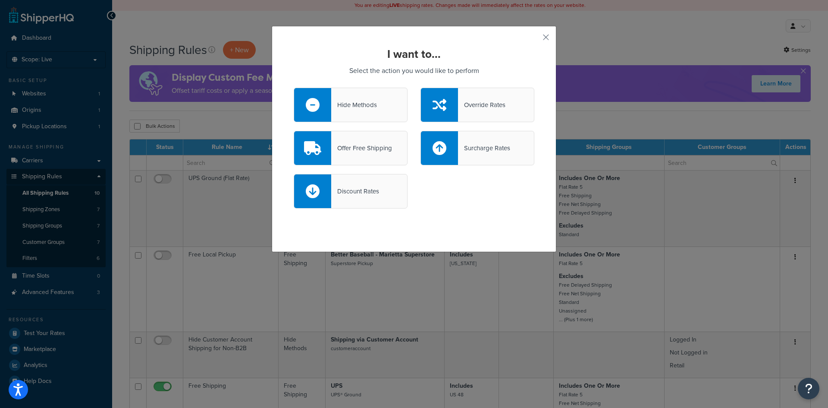
click at [381, 115] on div "Hide Methods" at bounding box center [351, 105] width 114 height 35
click at [0, 0] on input "Hide Methods" at bounding box center [0, 0] width 0 height 0
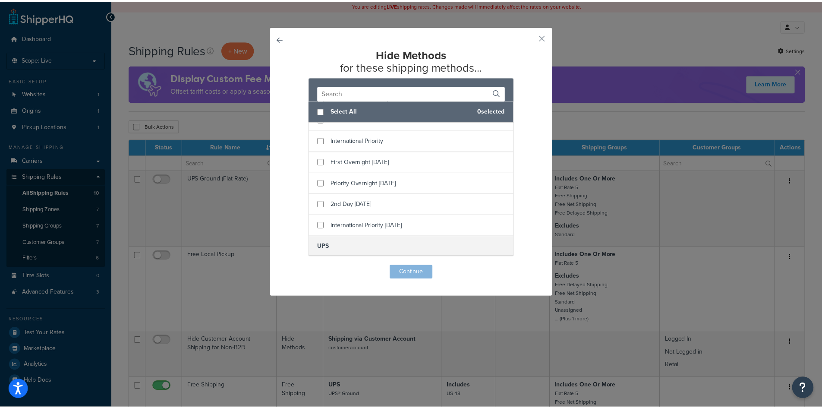
scroll to position [428, 0]
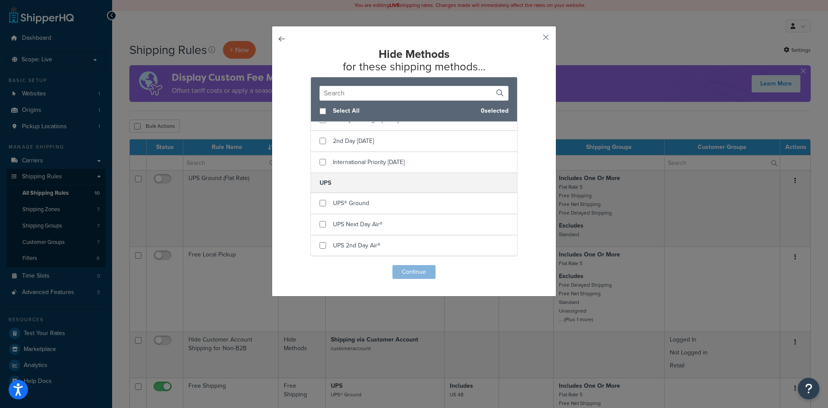
click at [294, 265] on button "button" at bounding box center [294, 265] width 0 height 0
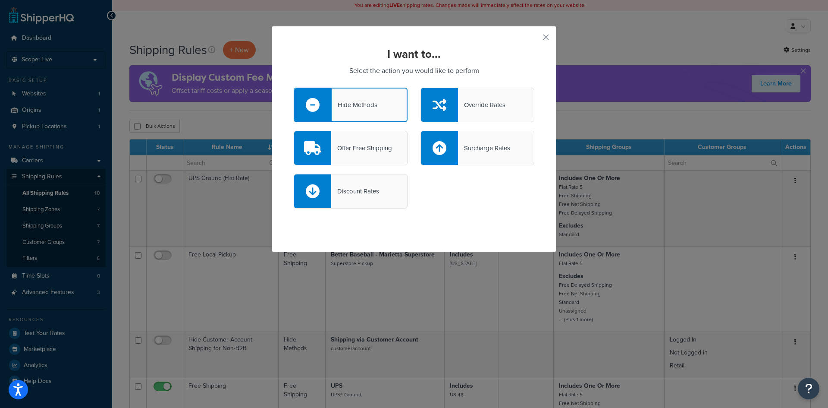
click at [520, 107] on div "Override Rates" at bounding box center [478, 105] width 114 height 35
click at [0, 0] on input "Override Rates" at bounding box center [0, 0] width 0 height 0
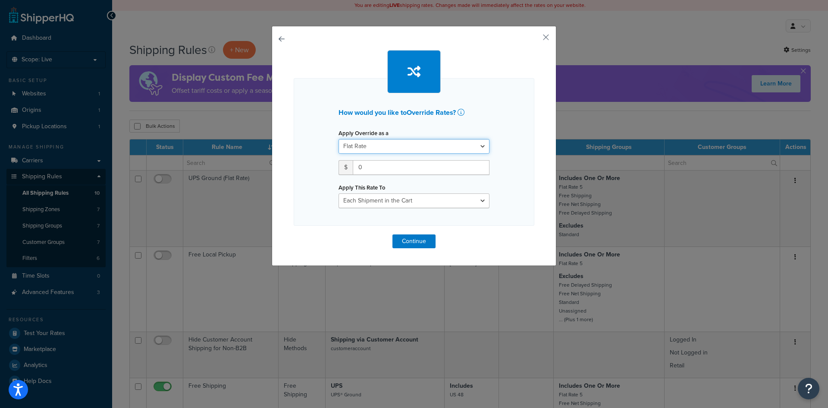
click at [422, 148] on select "Flat Rate Percentage Flat Rate & Percentage" at bounding box center [414, 146] width 151 height 15
click at [294, 234] on button "button" at bounding box center [294, 234] width 0 height 0
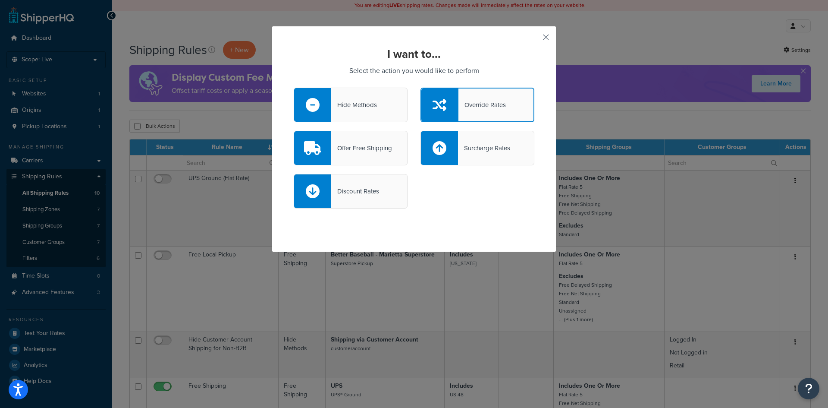
click at [535, 39] on button "button" at bounding box center [533, 40] width 2 height 2
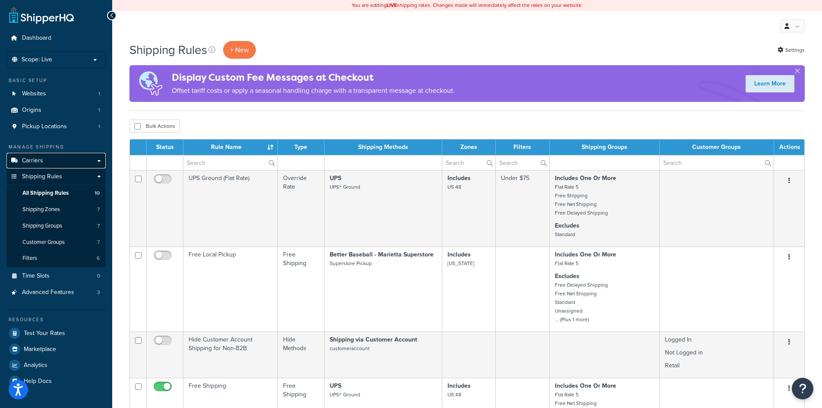
click at [59, 157] on link "Carriers" at bounding box center [55, 161] width 99 height 16
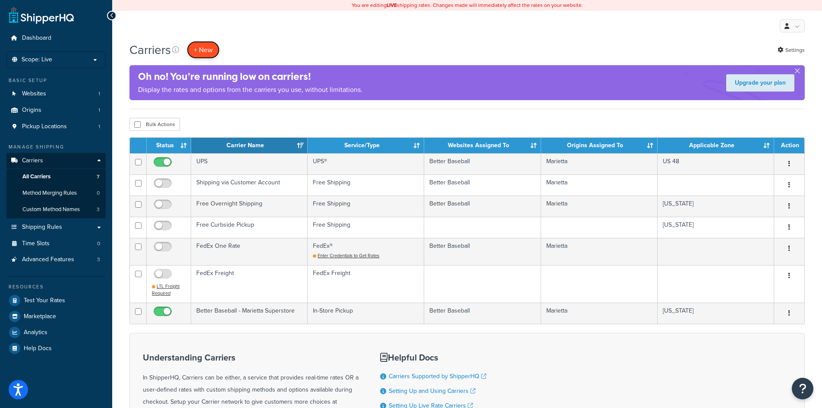
click at [212, 48] on button "+ New" at bounding box center [203, 50] width 33 height 18
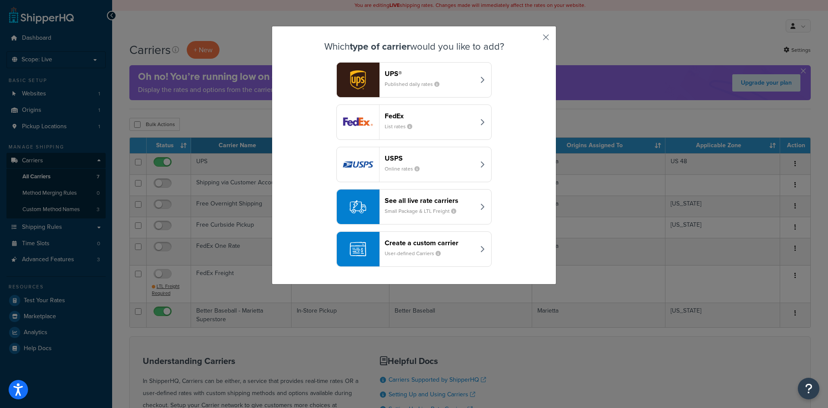
click at [535, 39] on button "button" at bounding box center [533, 40] width 2 height 2
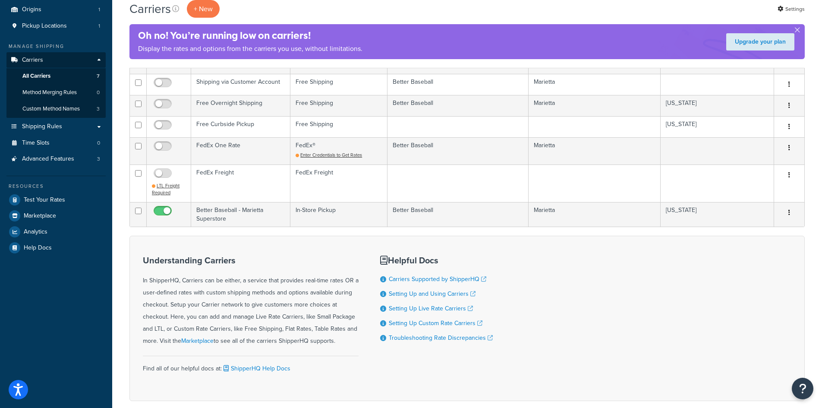
scroll to position [129, 0]
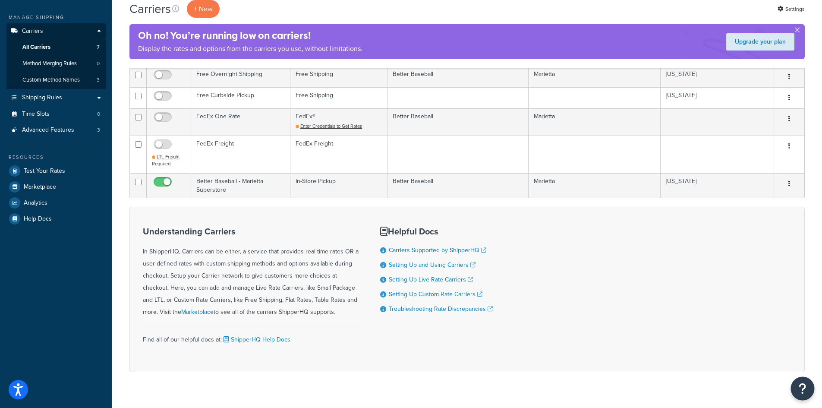
click at [796, 382] on button "Open Resource Center" at bounding box center [803, 389] width 24 height 24
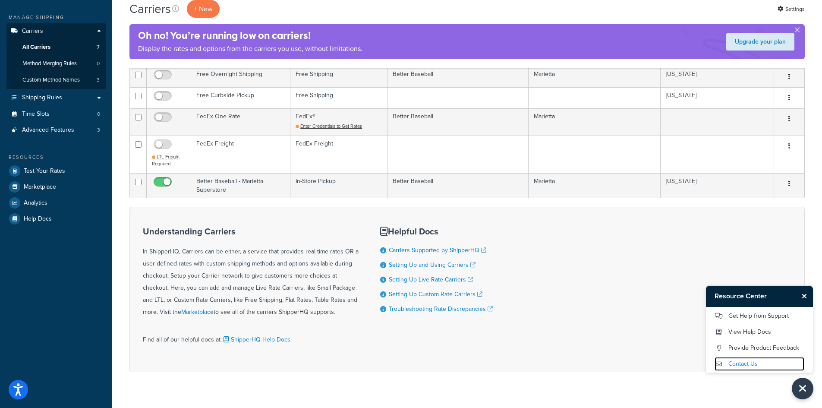
click at [766, 367] on link "Contact Us" at bounding box center [760, 364] width 90 height 14
click at [762, 316] on link "Get Help from Support" at bounding box center [760, 316] width 90 height 14
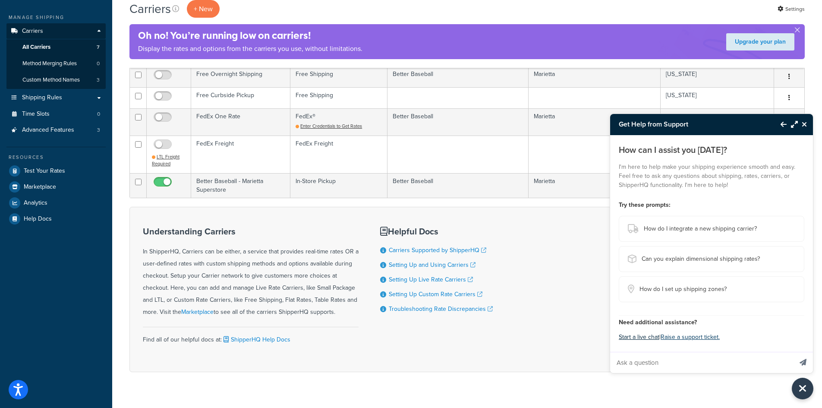
click at [629, 335] on button "Start a live chat" at bounding box center [639, 337] width 41 height 12
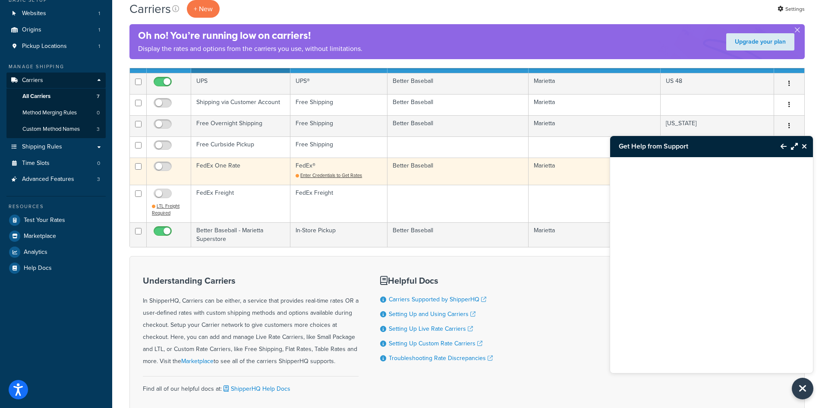
scroll to position [0, 0]
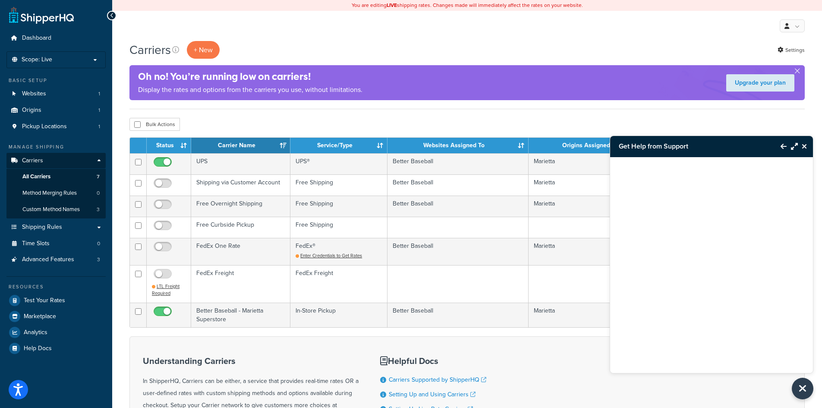
click at [794, 146] on icon "Maximize Resource Center" at bounding box center [794, 146] width 7 height 7
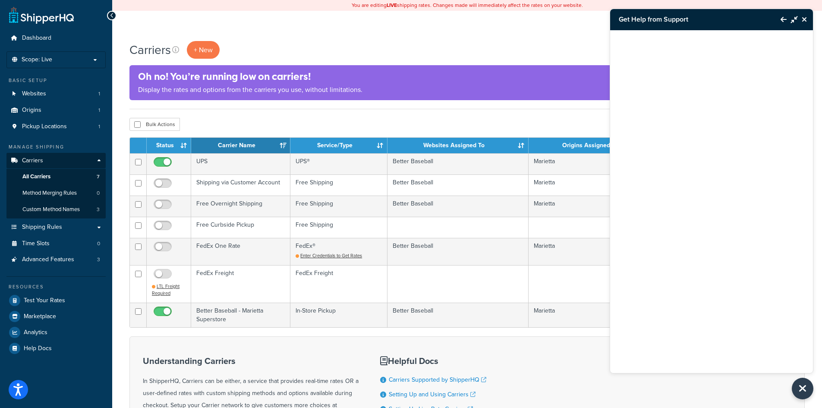
click at [786, 19] on icon "Back to Resource Center" at bounding box center [784, 19] width 6 height 7
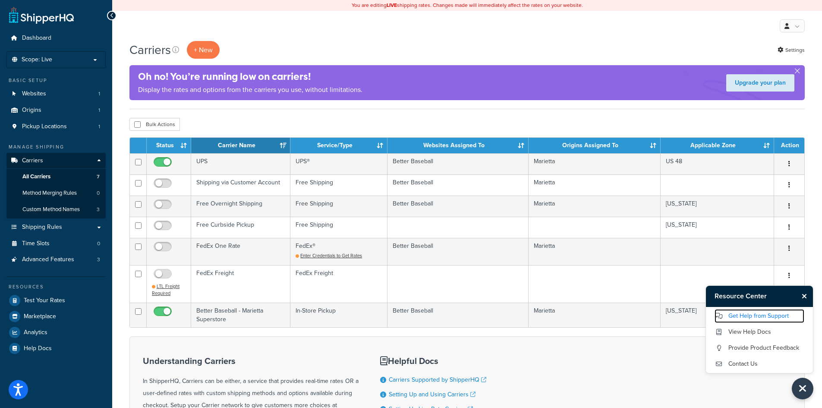
click at [786, 318] on link "Get Help from Support" at bounding box center [760, 316] width 90 height 14
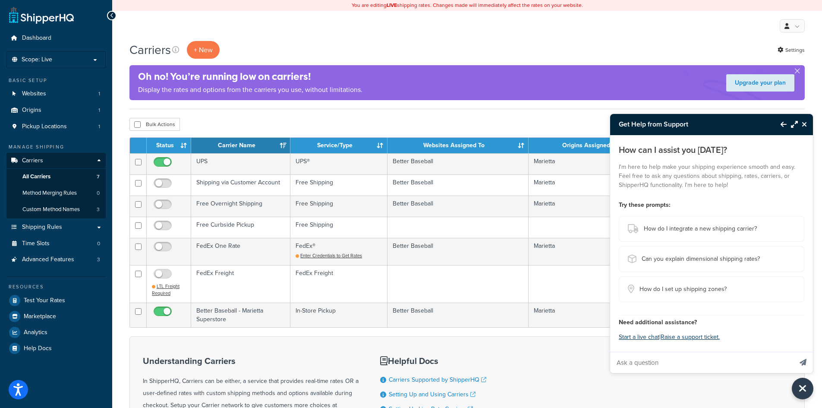
click at [674, 362] on input "Ask a question" at bounding box center [701, 362] width 182 height 21
click at [645, 337] on button "Start a live chat" at bounding box center [639, 337] width 41 height 12
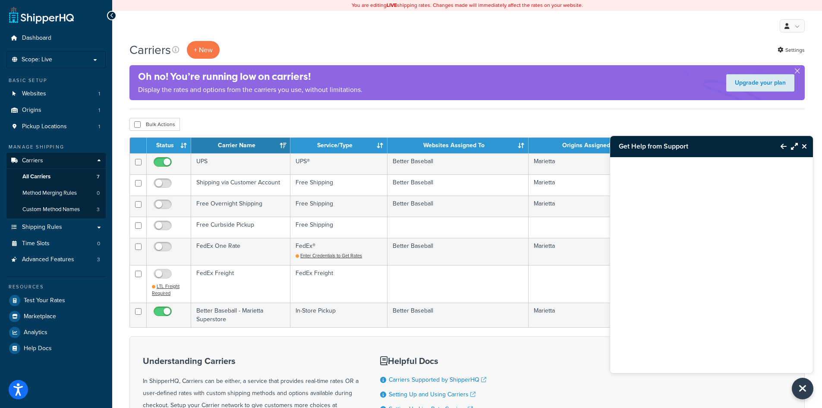
click at [399, 111] on div "Carriers + New Settings Oh no! You’re running low on carriers! Display the rate…" at bounding box center [467, 286] width 710 height 491
click at [82, 233] on link "Shipping Rules" at bounding box center [55, 227] width 99 height 16
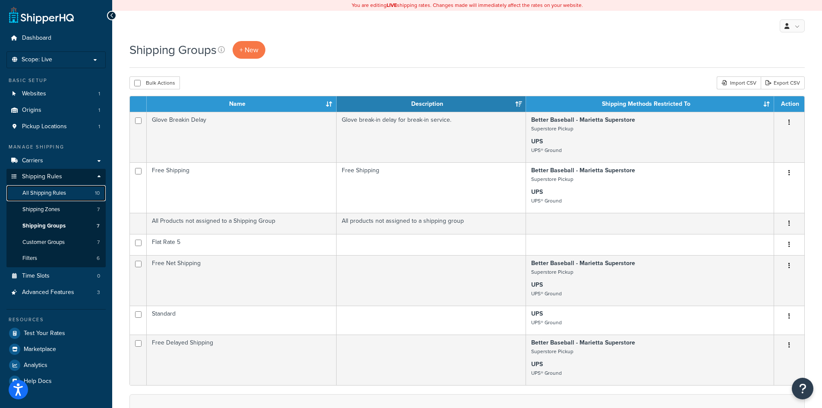
click at [58, 191] on span "All Shipping Rules" at bounding box center [44, 192] width 44 height 7
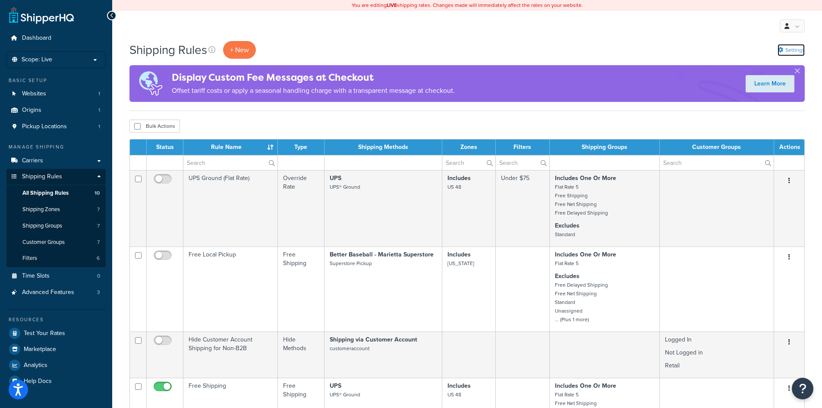
click at [802, 48] on link "Settings" at bounding box center [791, 50] width 27 height 12
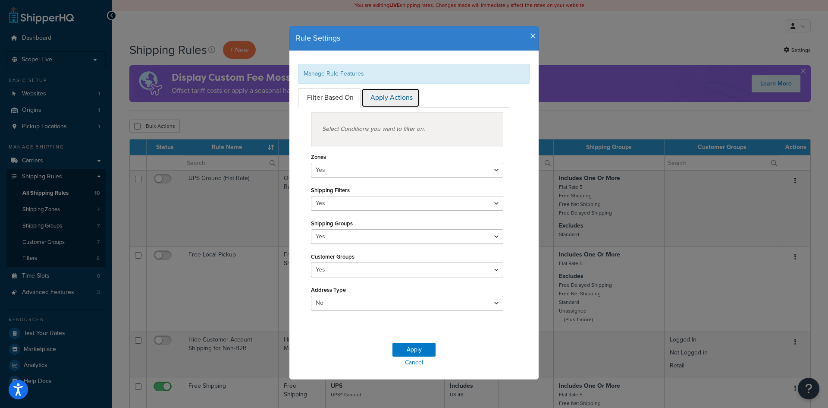
click at [379, 98] on link "Apply Actions" at bounding box center [391, 97] width 58 height 19
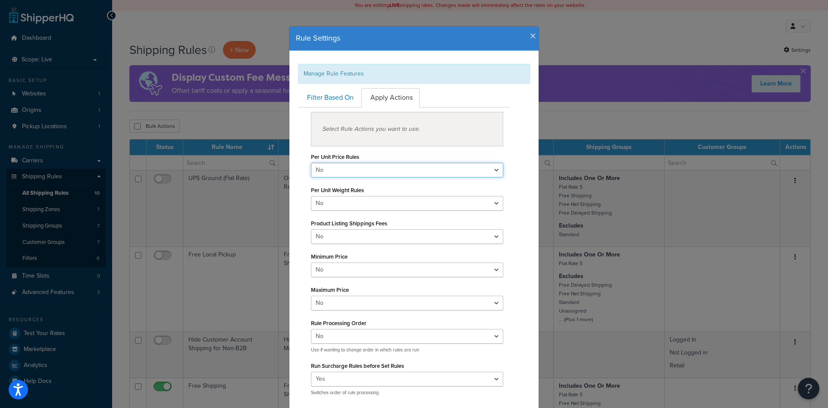
click at [354, 169] on select "Yes No" at bounding box center [407, 170] width 192 height 15
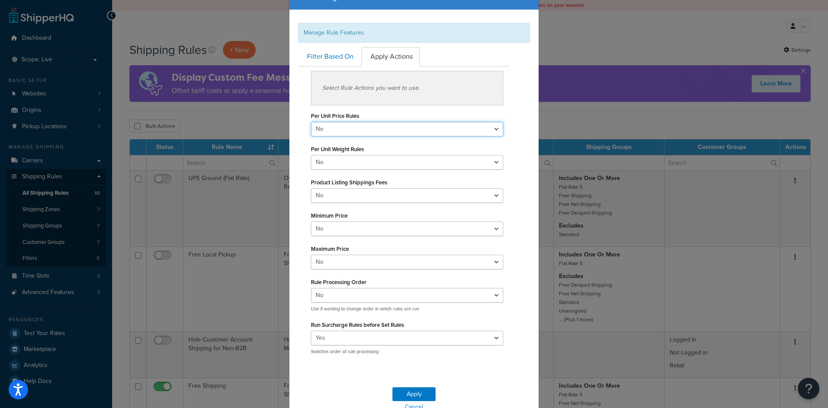
scroll to position [41, 0]
click at [351, 261] on select "Yes No" at bounding box center [407, 262] width 192 height 15
click at [338, 189] on select "Yes No" at bounding box center [407, 196] width 192 height 15
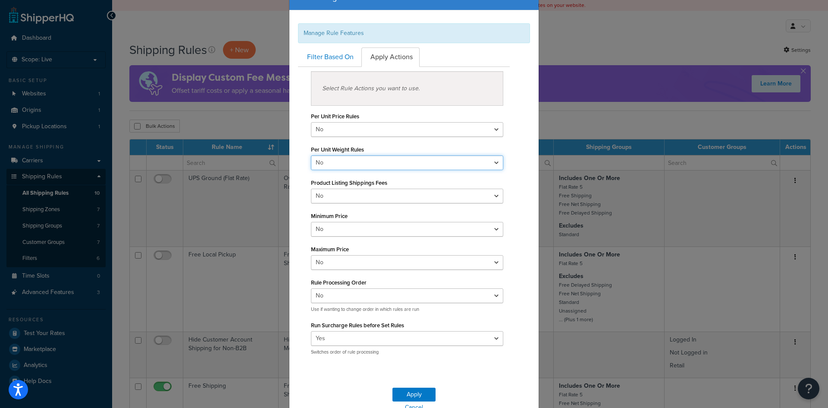
click at [334, 163] on select "Yes No" at bounding box center [407, 162] width 192 height 15
click at [337, 39] on div "Manage Rule Features" at bounding box center [414, 33] width 232 height 20
click at [332, 54] on link "Filter Based On" at bounding box center [329, 56] width 63 height 19
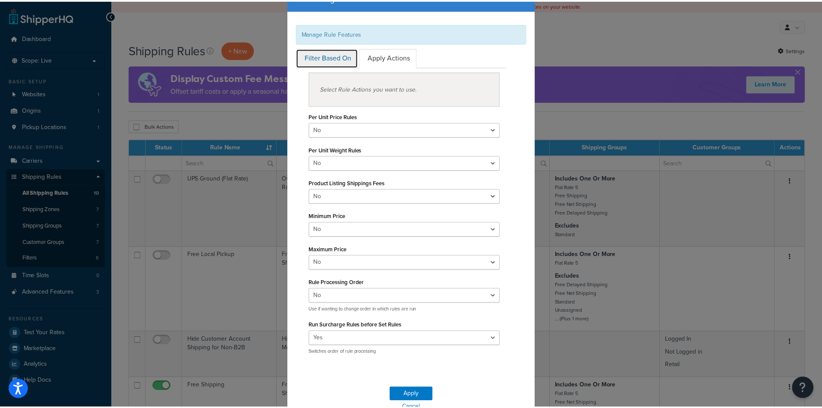
scroll to position [0, 0]
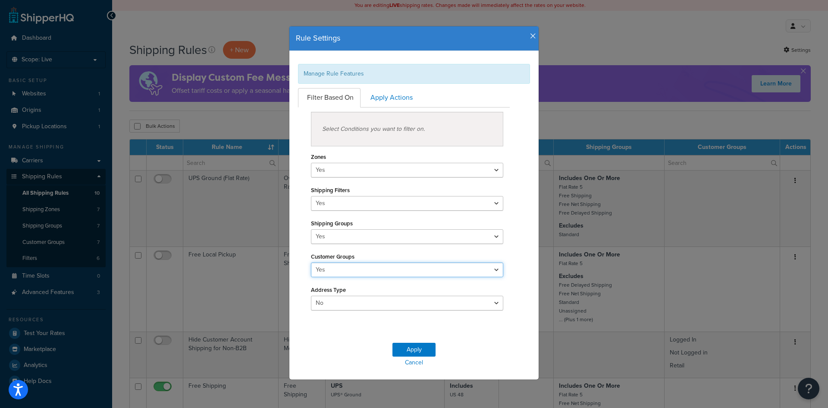
click at [381, 273] on select "Yes No" at bounding box center [407, 269] width 192 height 15
click at [372, 244] on div "Zones Yes No Shipping Filters Yes No Shipping Groups Yes No Customer Groups Yes…" at bounding box center [407, 228] width 192 height 164
click at [372, 238] on select "Yes No" at bounding box center [407, 236] width 192 height 15
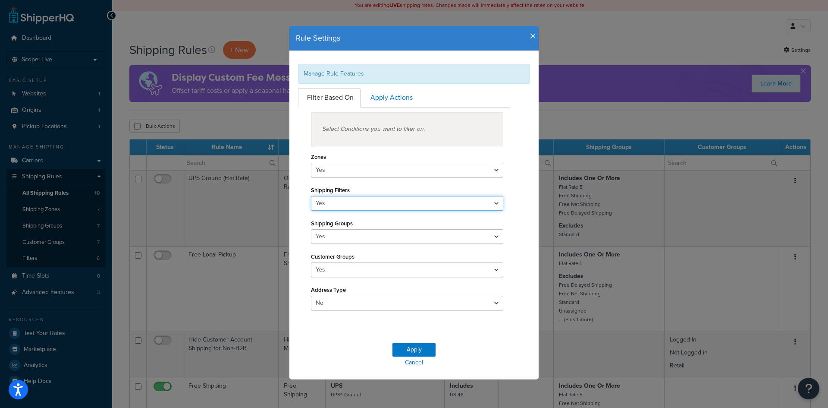
click at [367, 208] on select "Yes No" at bounding box center [407, 203] width 192 height 15
click at [366, 207] on select "Yes No" at bounding box center [407, 203] width 192 height 15
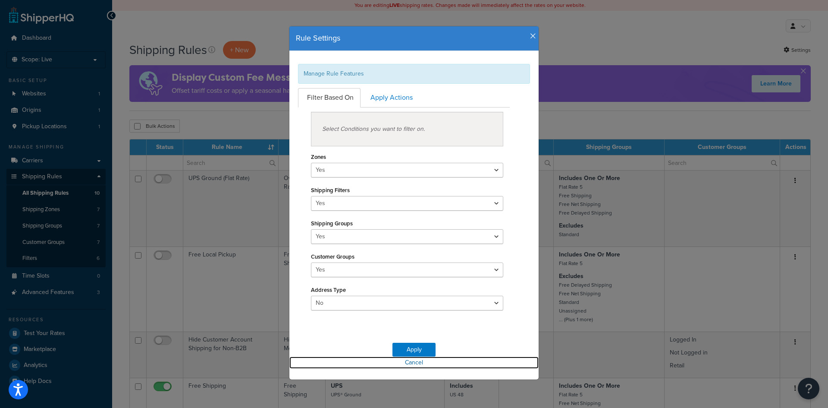
click at [412, 362] on link "Cancel" at bounding box center [414, 362] width 249 height 12
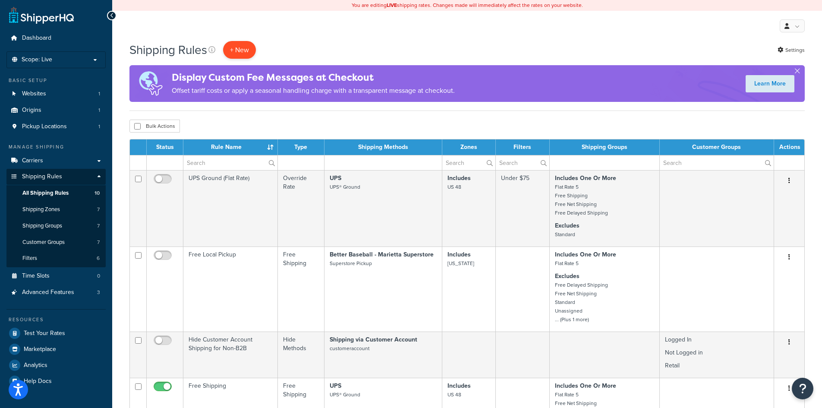
click at [236, 47] on p "+ New" at bounding box center [239, 50] width 33 height 18
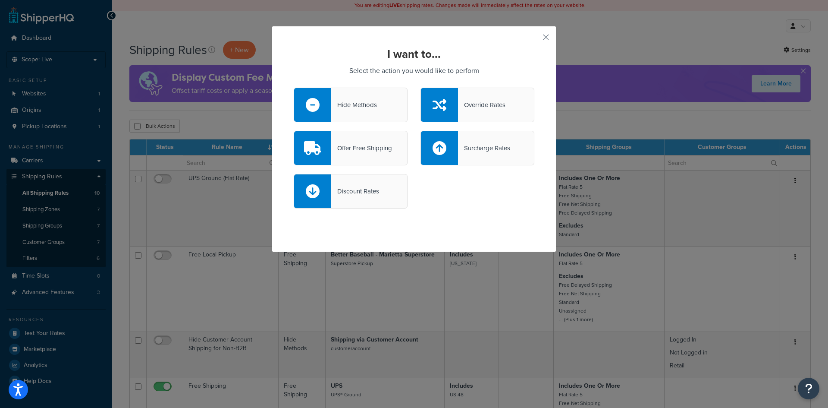
click at [357, 151] on div "Offer Free Shipping" at bounding box center [361, 148] width 61 height 12
click at [0, 0] on input "Offer Free Shipping" at bounding box center [0, 0] width 0 height 0
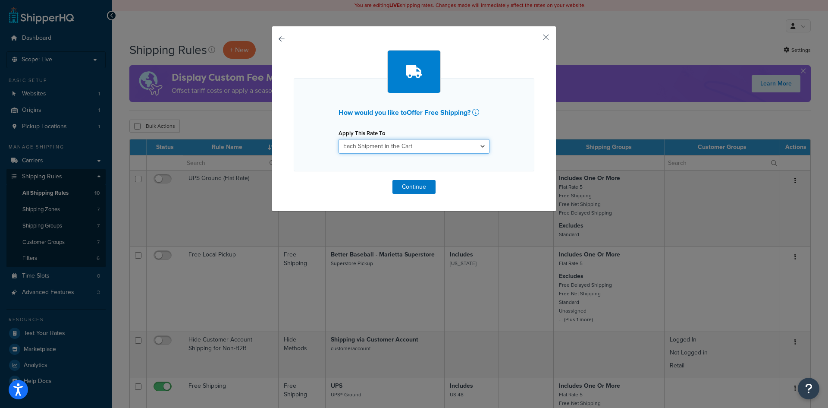
click at [357, 151] on select "Each Shipment in the Cart Each Shipping Group in the Cart Each Item within a Sh…" at bounding box center [414, 146] width 151 height 15
click at [294, 180] on button "button" at bounding box center [294, 180] width 0 height 0
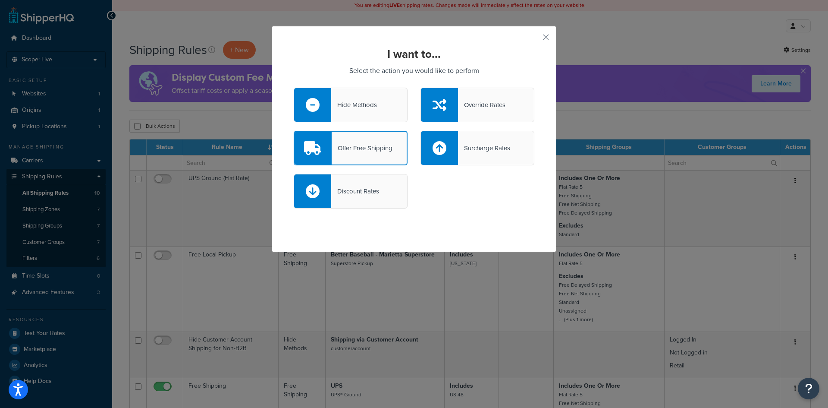
click at [499, 152] on div "Surcharge Rates" at bounding box center [484, 148] width 52 height 12
click at [0, 0] on input "Surcharge Rates" at bounding box center [0, 0] width 0 height 0
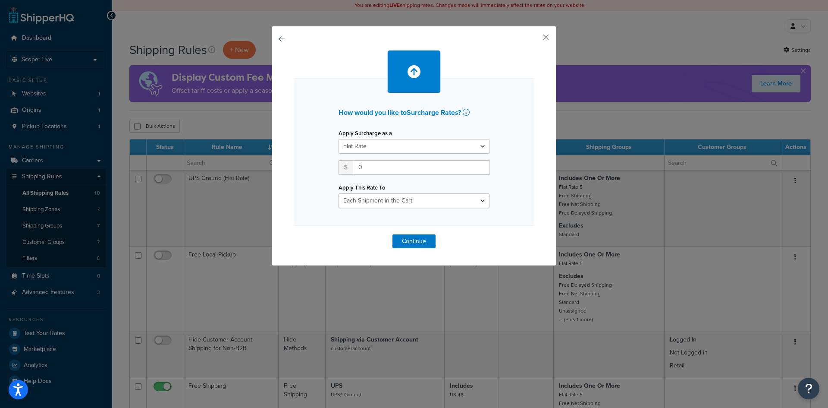
click at [294, 234] on button "button" at bounding box center [294, 234] width 0 height 0
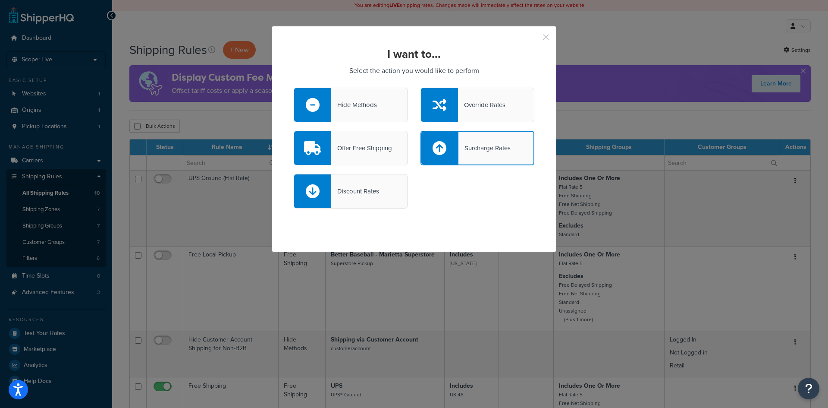
click at [535, 39] on button "button" at bounding box center [533, 40] width 2 height 2
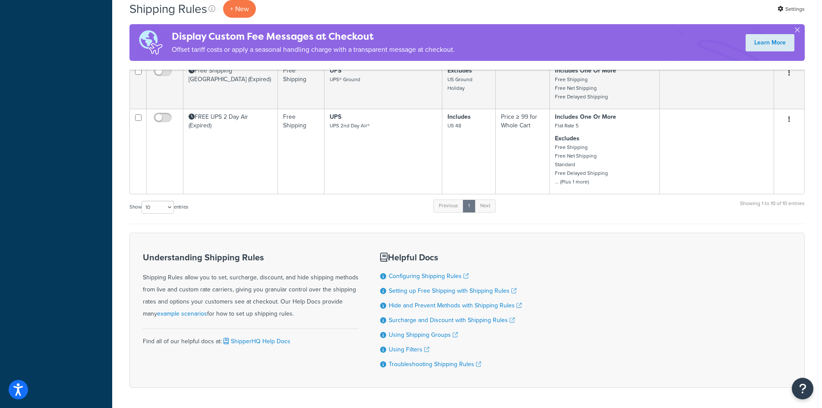
scroll to position [658, 0]
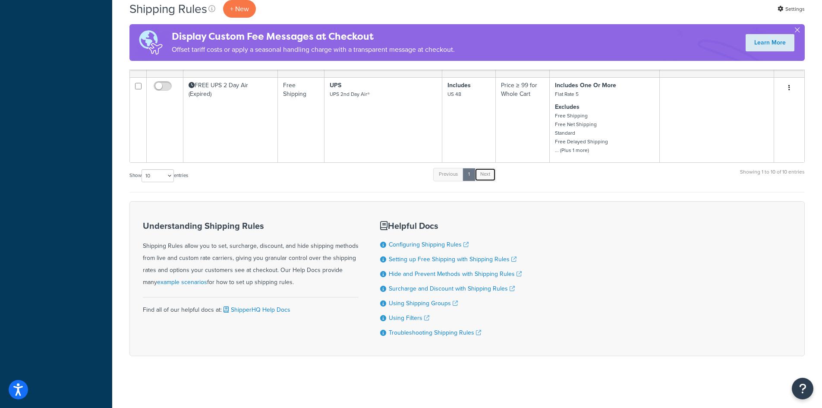
click at [479, 171] on link "Next" at bounding box center [485, 174] width 21 height 13
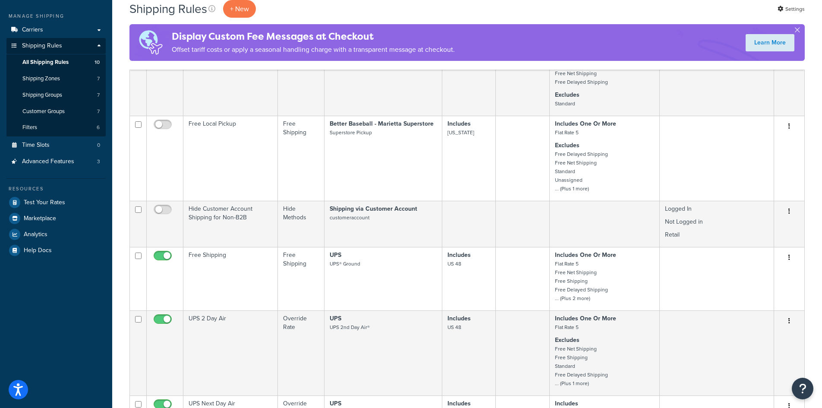
scroll to position [140, 0]
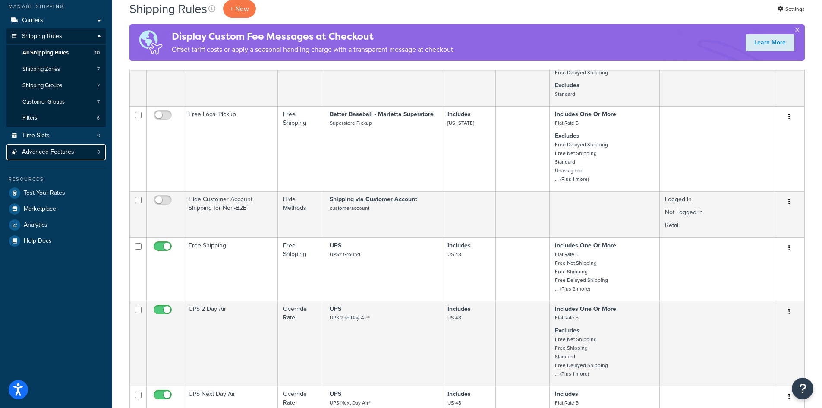
click at [57, 148] on span "Advanced Features" at bounding box center [48, 151] width 52 height 7
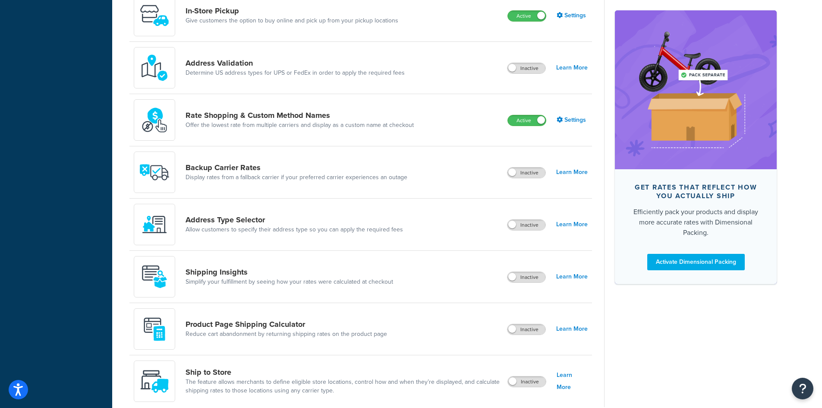
scroll to position [431, 0]
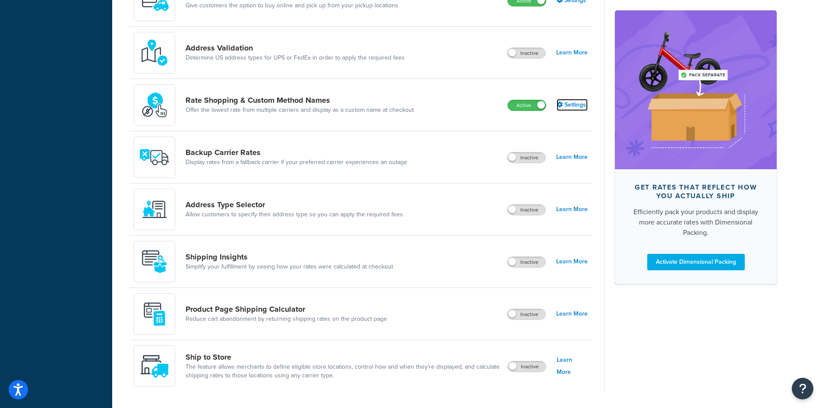
click at [570, 110] on link "Settings" at bounding box center [572, 105] width 31 height 12
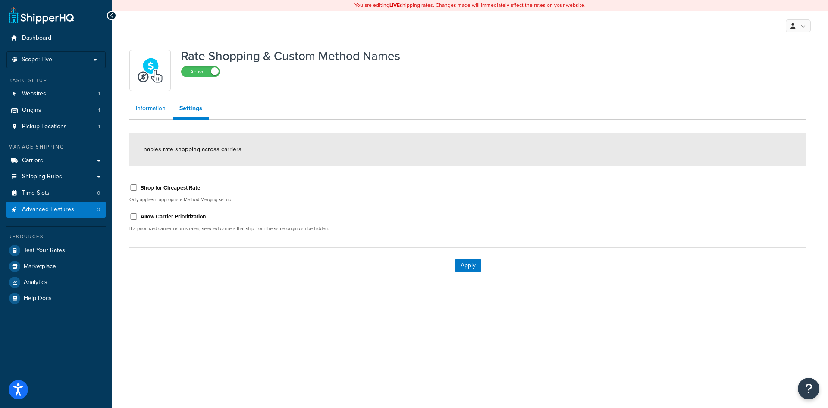
click at [151, 110] on link "Information" at bounding box center [150, 108] width 43 height 17
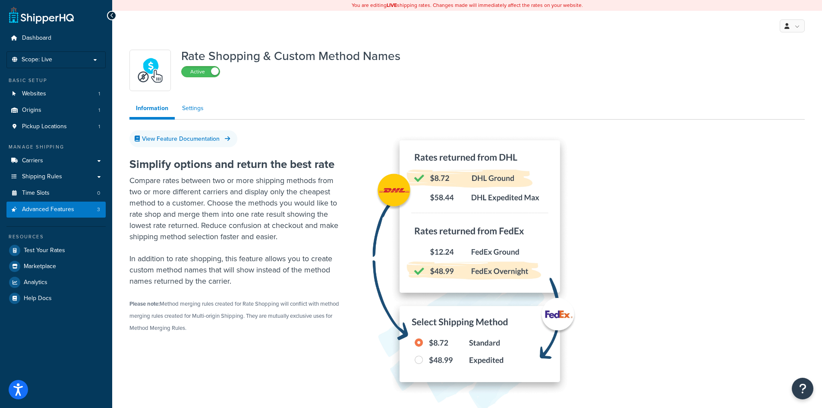
click at [189, 109] on link "Settings" at bounding box center [193, 108] width 35 height 17
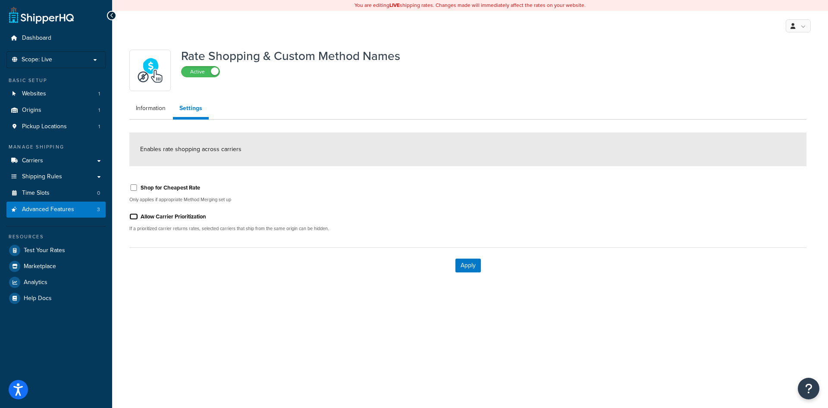
click at [133, 219] on input "Allow Carrier Prioritization" at bounding box center [133, 216] width 9 height 6
click at [131, 217] on input "Allow Carrier Prioritization" at bounding box center [133, 216] width 9 height 6
checkbox input "false"
click at [152, 117] on ul "Information Settings" at bounding box center [467, 110] width 677 height 20
click at [152, 114] on link "Information" at bounding box center [150, 108] width 43 height 17
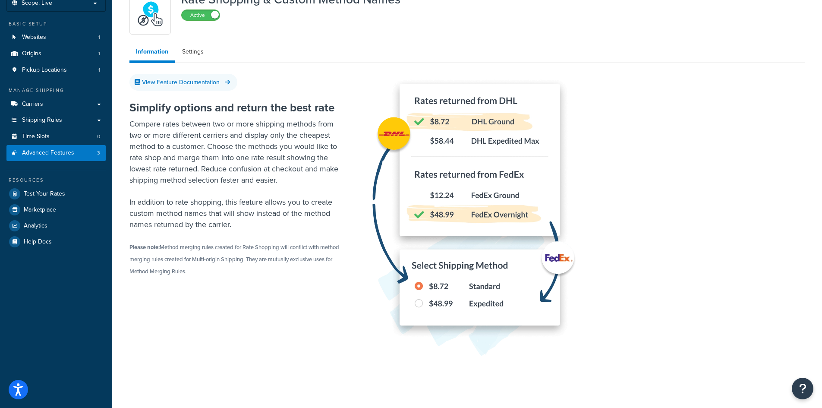
scroll to position [66, 0]
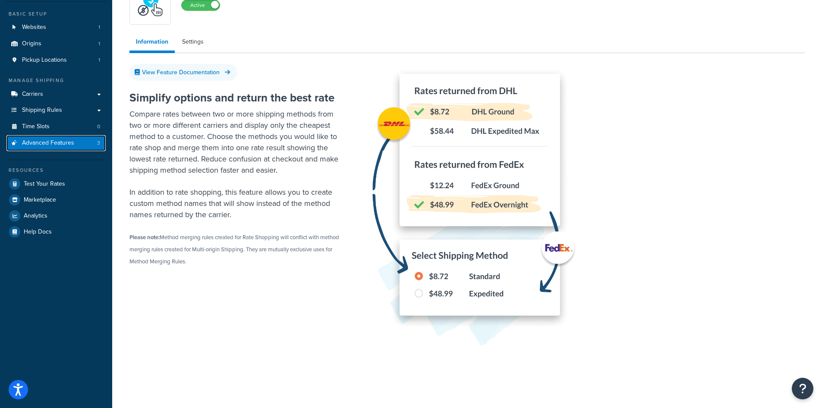
click at [36, 142] on span "Advanced Features" at bounding box center [48, 142] width 52 height 7
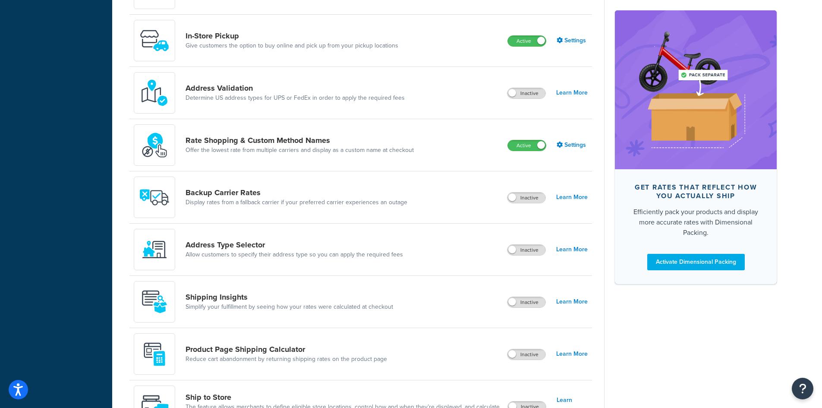
scroll to position [372, 0]
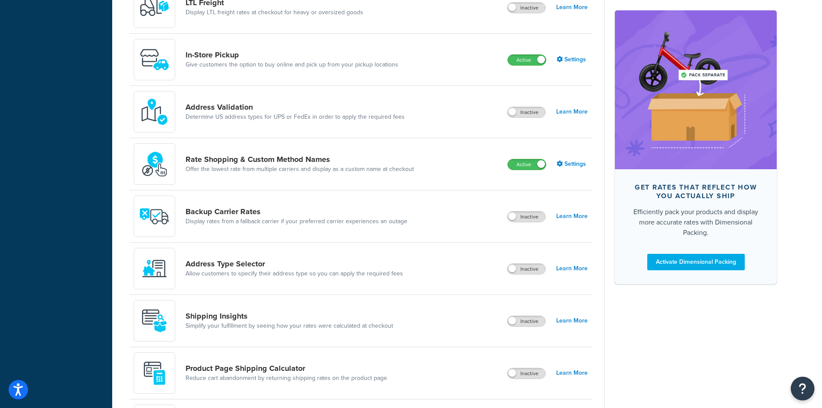
click at [808, 389] on button "Open Resource Center" at bounding box center [803, 389] width 24 height 24
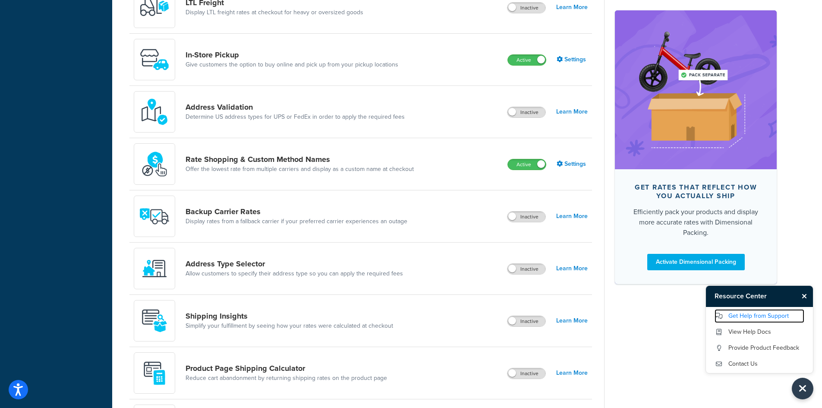
click at [773, 316] on link "Get Help from Support" at bounding box center [760, 316] width 90 height 14
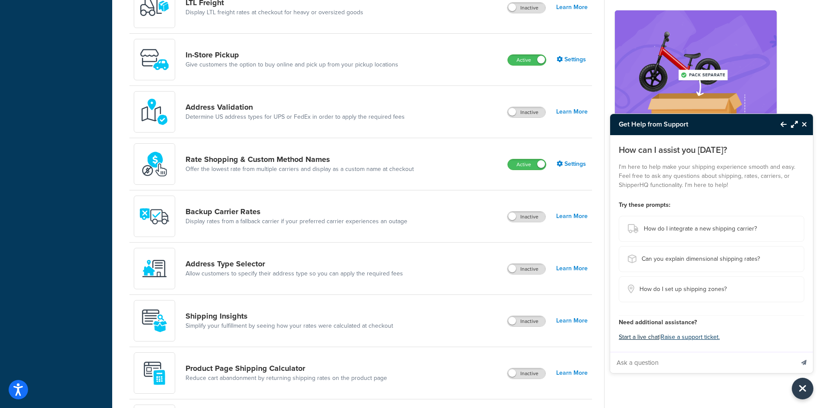
click at [649, 338] on button "Start a live chat" at bounding box center [639, 337] width 41 height 12
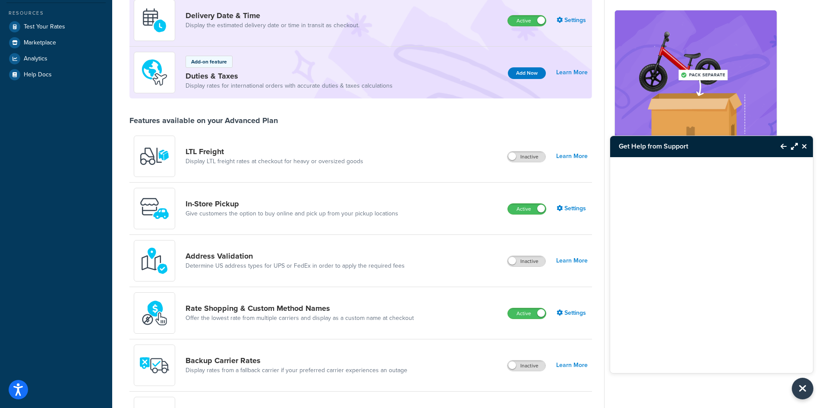
scroll to position [0, 0]
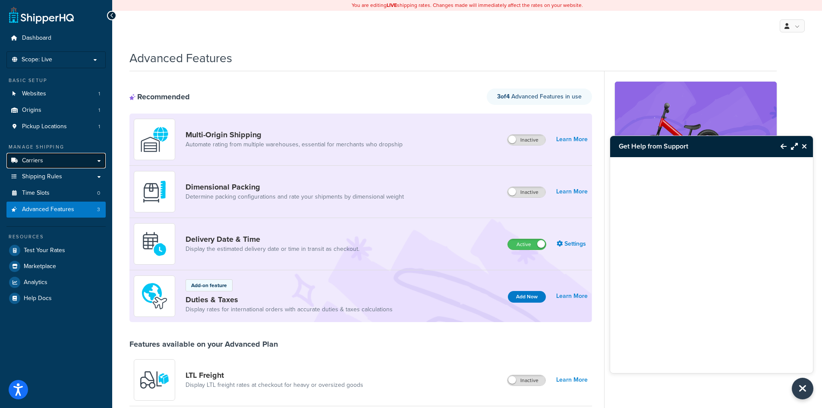
click at [35, 157] on span "Carriers" at bounding box center [32, 160] width 21 height 7
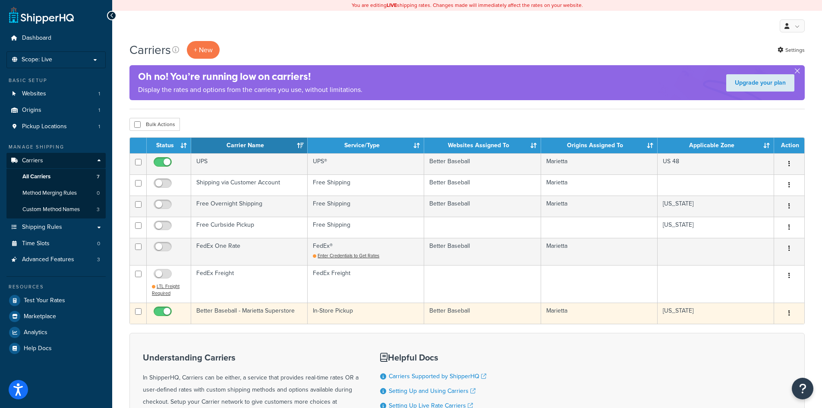
click at [418, 318] on td "In-Store Pickup" at bounding box center [366, 312] width 116 height 21
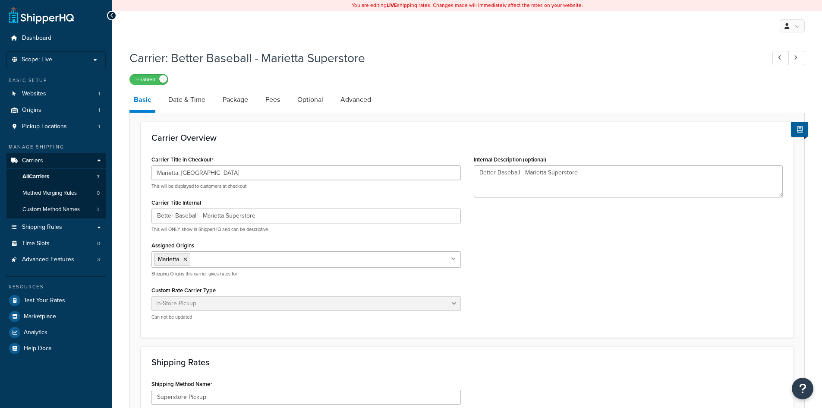
select select "pickup"
click at [806, 391] on icon "Open Resource Center" at bounding box center [803, 388] width 8 height 12
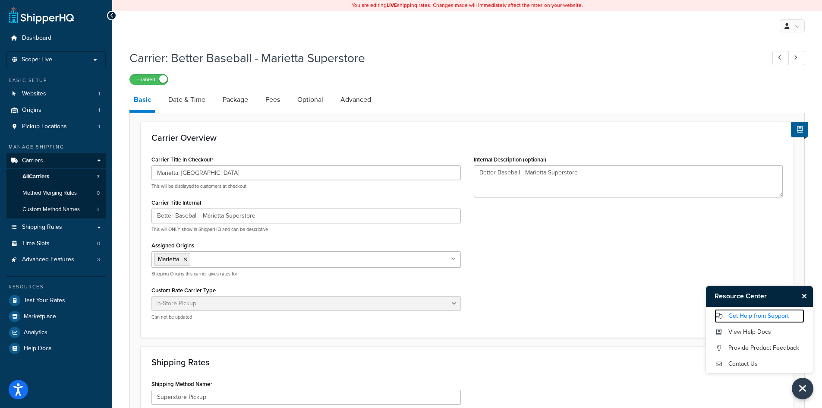
click at [765, 315] on link "Get Help from Support" at bounding box center [760, 316] width 90 height 14
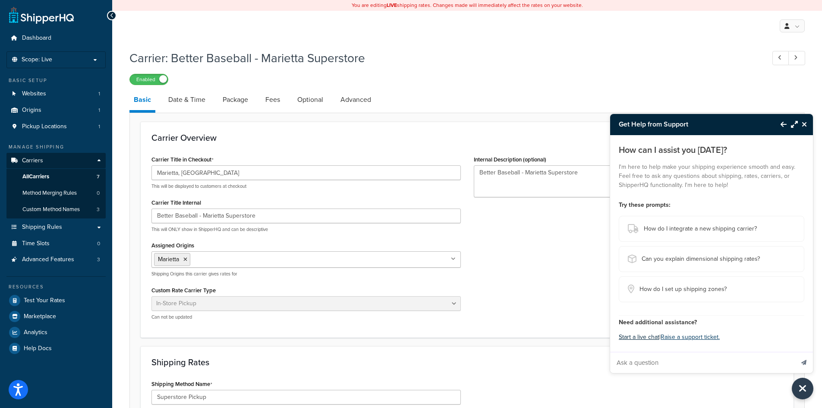
click at [650, 340] on button "Start a live chat" at bounding box center [639, 337] width 41 height 12
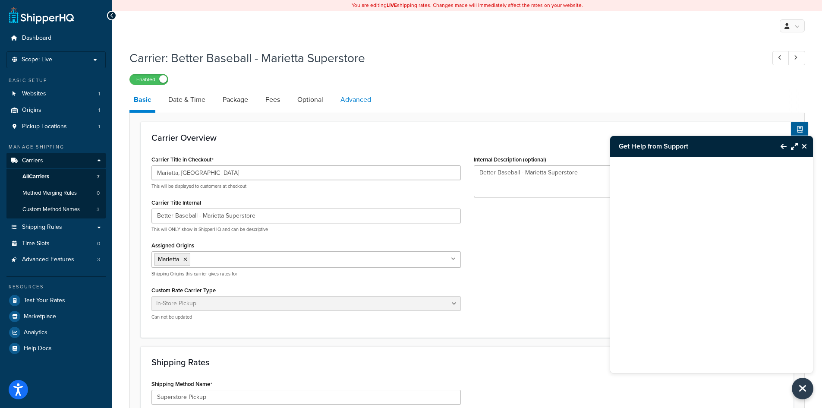
click at [355, 100] on link "Advanced" at bounding box center [355, 99] width 39 height 21
select select "false"
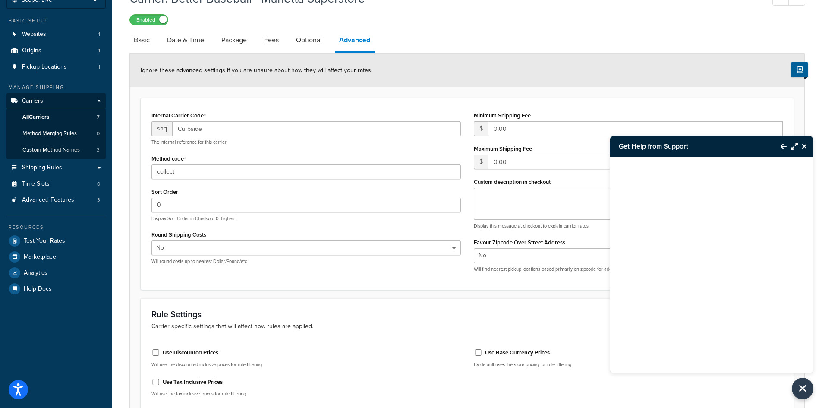
scroll to position [16, 0]
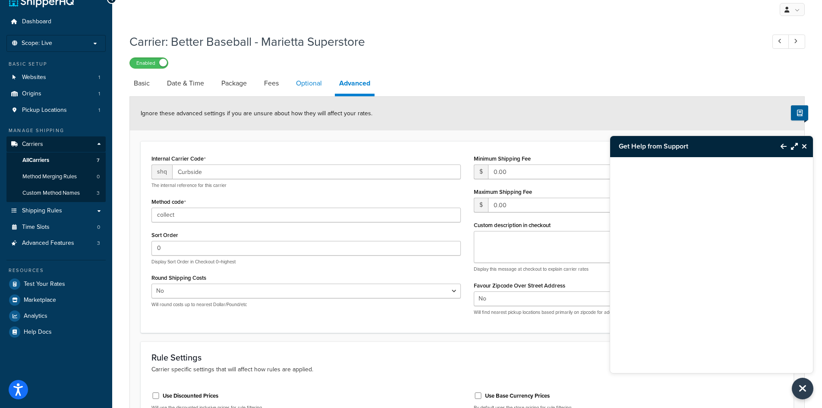
click at [310, 76] on link "Optional" at bounding box center [309, 83] width 35 height 21
select select "71364"
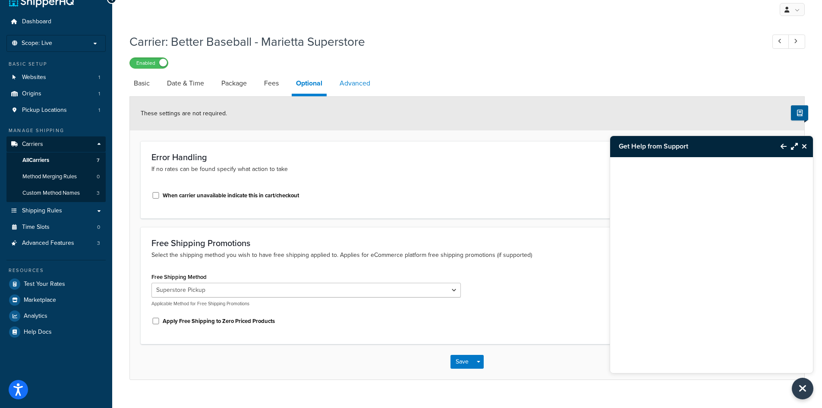
click at [346, 82] on link "Advanced" at bounding box center [354, 83] width 39 height 21
select select "false"
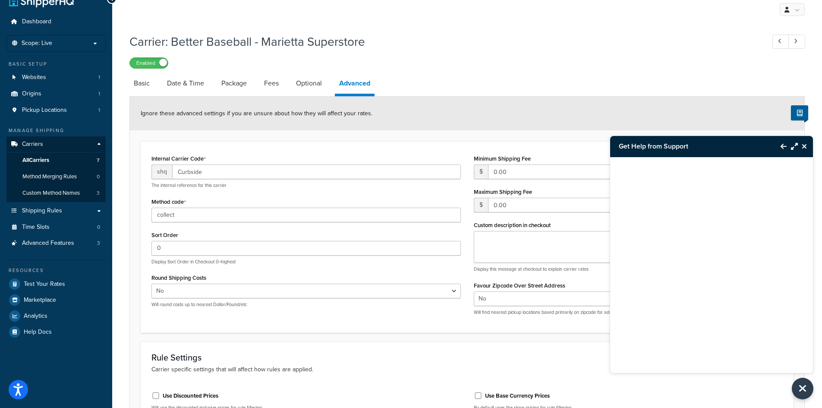
click at [794, 147] on icon "Maximize Resource Center" at bounding box center [794, 146] width 7 height 7
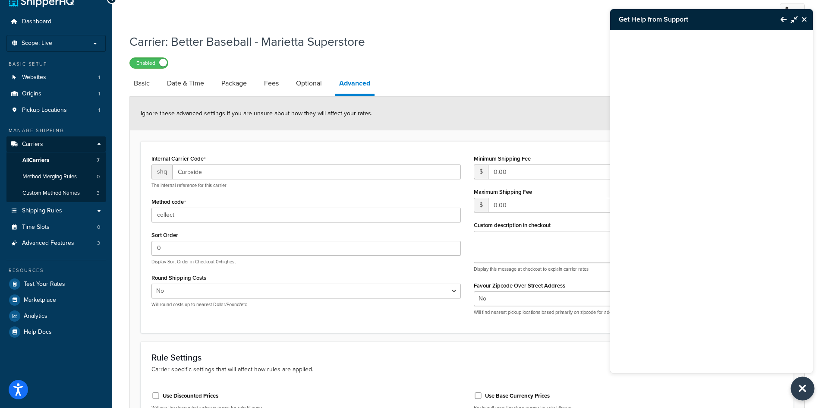
click at [807, 389] on button "Close Resource Center" at bounding box center [803, 389] width 24 height 24
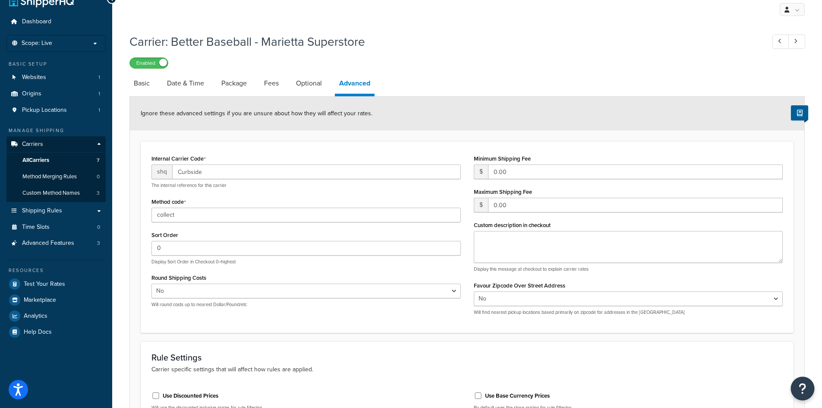
click at [807, 390] on button "Open Resource Center" at bounding box center [803, 389] width 24 height 24
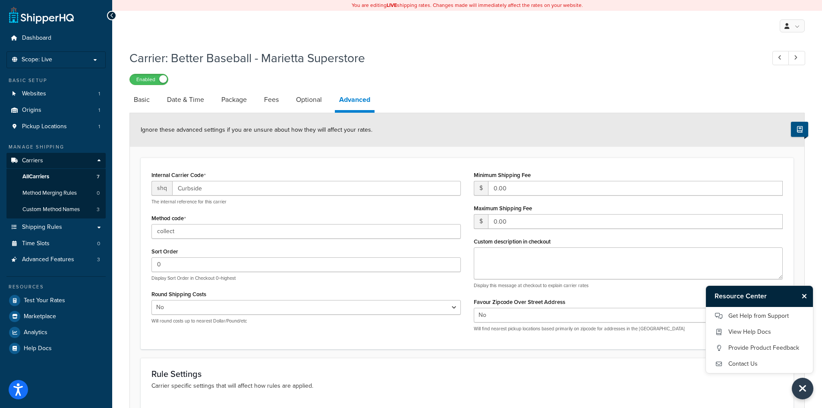
click at [804, 130] on button at bounding box center [799, 129] width 17 height 15
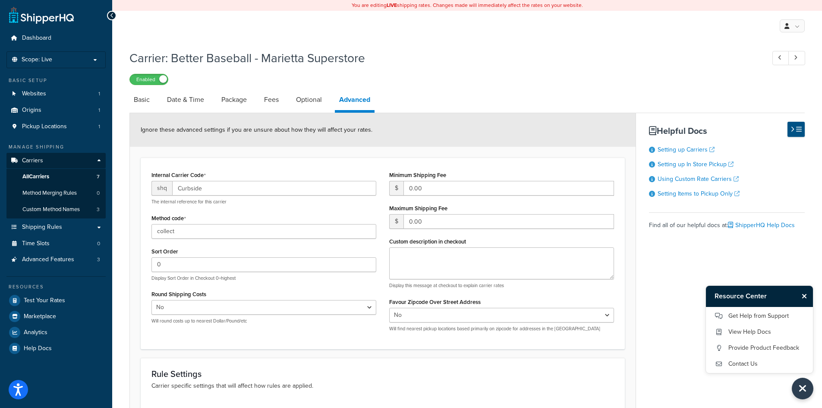
click at [804, 130] on button at bounding box center [795, 129] width 17 height 15
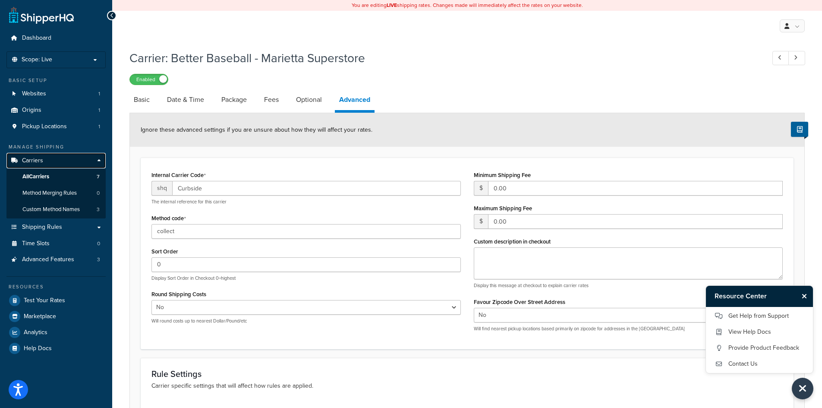
click at [52, 157] on link "Carriers" at bounding box center [55, 161] width 99 height 16
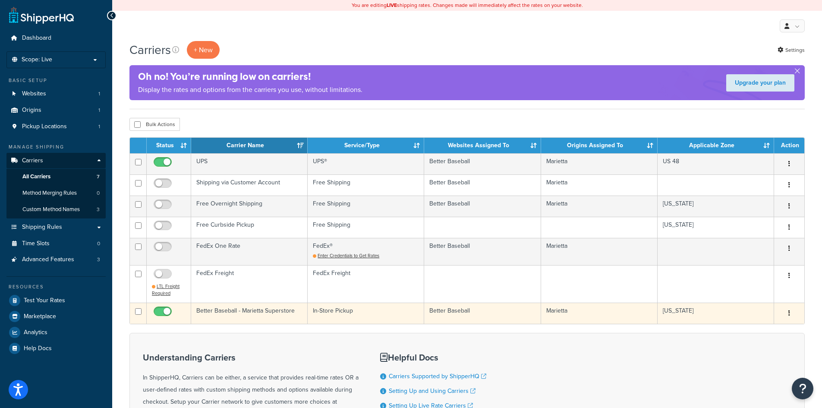
click at [789, 312] on icon "button" at bounding box center [789, 313] width 2 height 6
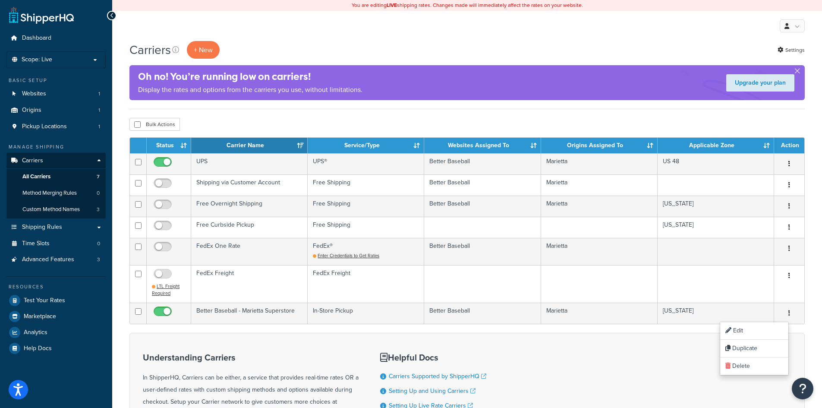
click at [586, 344] on div "Understanding Carriers In ShipperHQ, Carriers can be either, a service that pro…" at bounding box center [466, 415] width 675 height 165
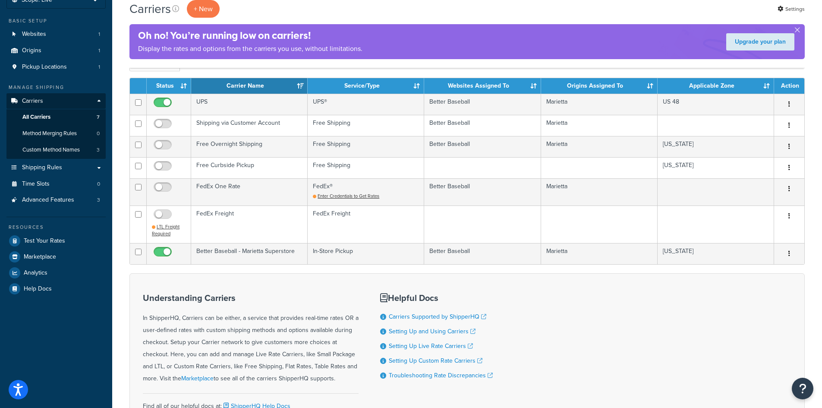
scroll to position [56, 0]
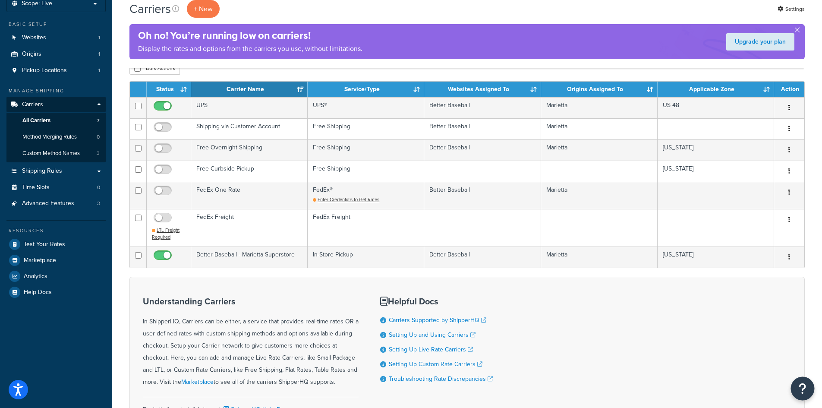
click at [803, 384] on icon "Open Resource Center" at bounding box center [803, 388] width 8 height 12
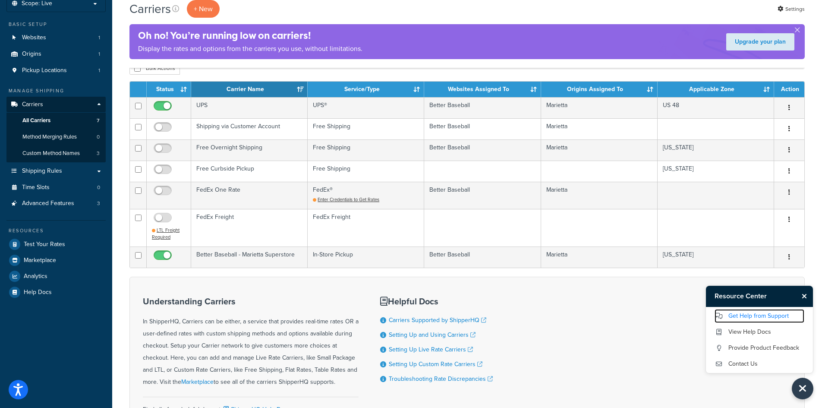
click at [774, 315] on link "Get Help from Support" at bounding box center [760, 316] width 90 height 14
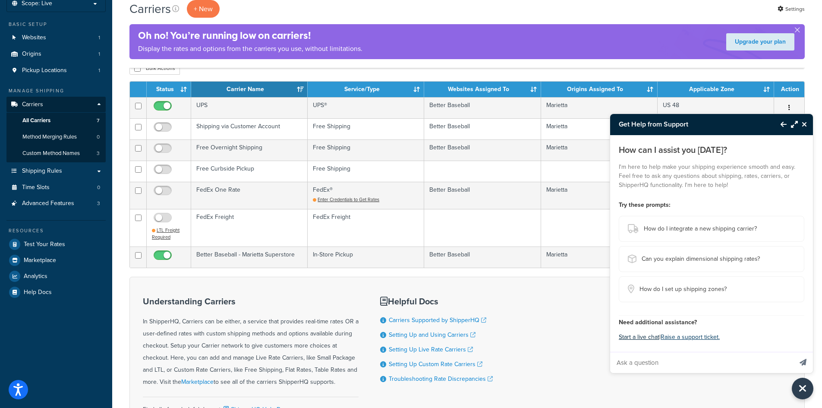
click at [637, 337] on button "Start a live chat" at bounding box center [639, 337] width 41 height 12
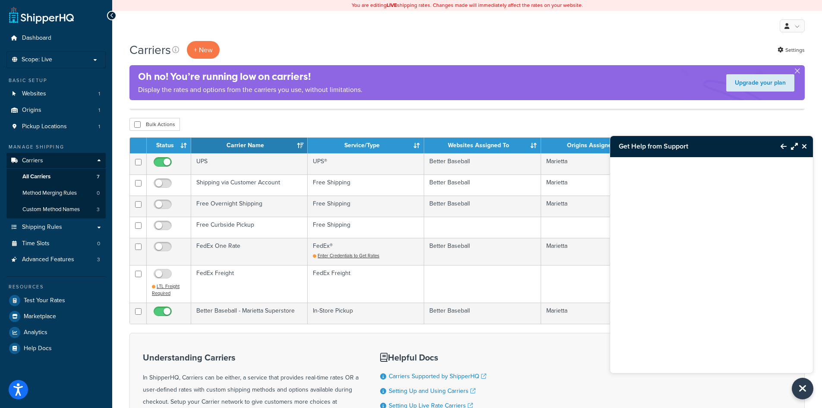
scroll to position [142, 0]
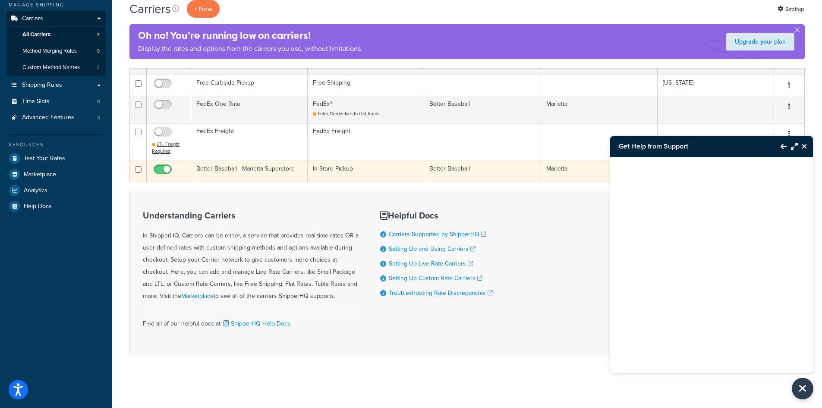
click at [262, 173] on td "Better Baseball - Marietta Superstore" at bounding box center [249, 171] width 116 height 21
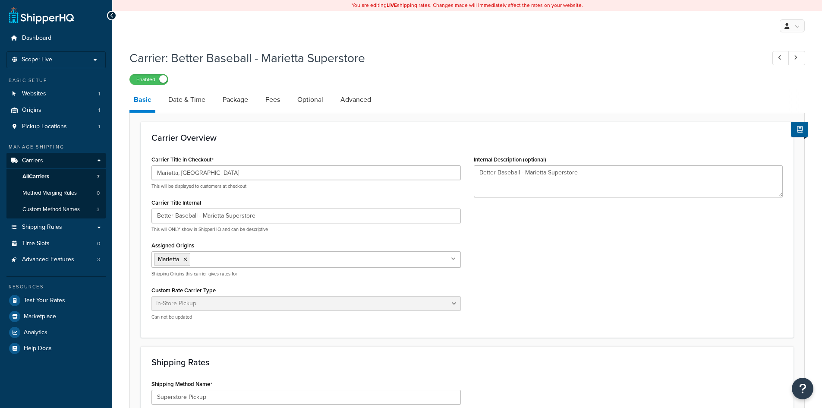
select select "pickup"
click at [348, 97] on link "Advanced" at bounding box center [355, 99] width 39 height 21
select select "false"
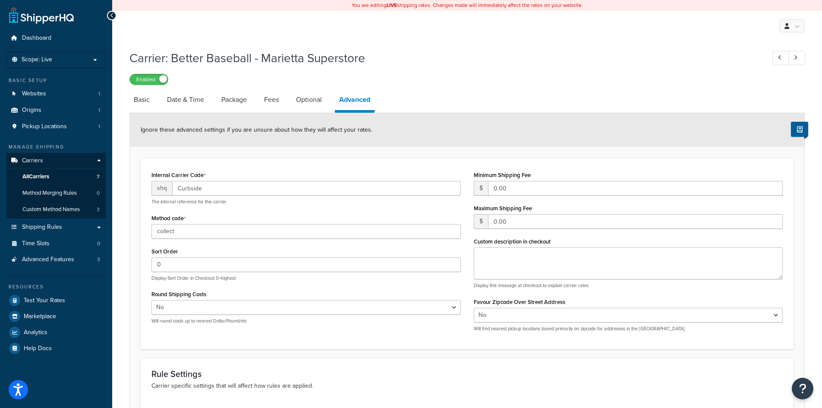
click at [161, 194] on span "shq" at bounding box center [161, 188] width 21 height 15
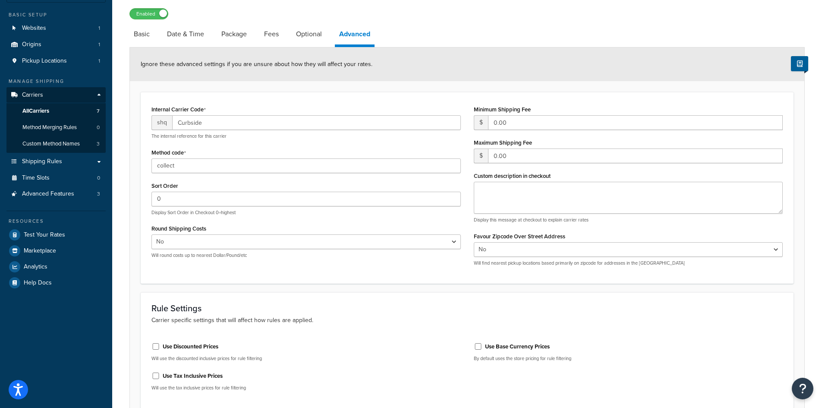
scroll to position [86, 0]
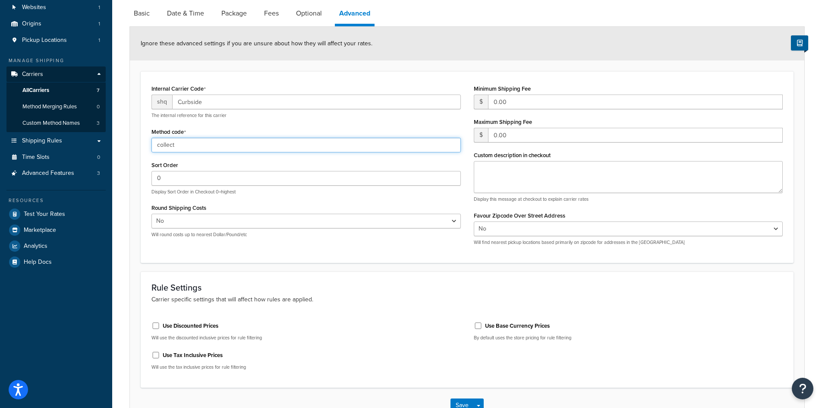
click at [199, 139] on input "collect" at bounding box center [305, 145] width 309 height 15
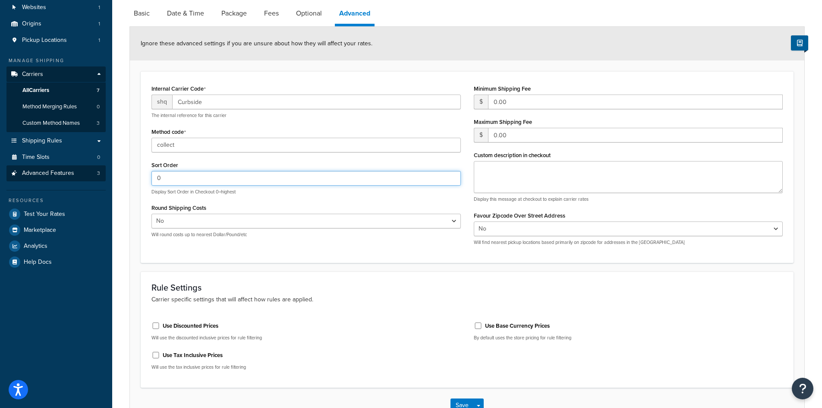
drag, startPoint x: 176, startPoint y: 179, endPoint x: 48, endPoint y: 172, distance: 127.9
click at [59, 174] on div "Dashboard Scope: Live Basic Setup Websites 1 Origins 1 Pickup Locations 1 Manag…" at bounding box center [411, 190] width 822 height 553
click at [809, 389] on button "Open Resource Center" at bounding box center [803, 389] width 24 height 24
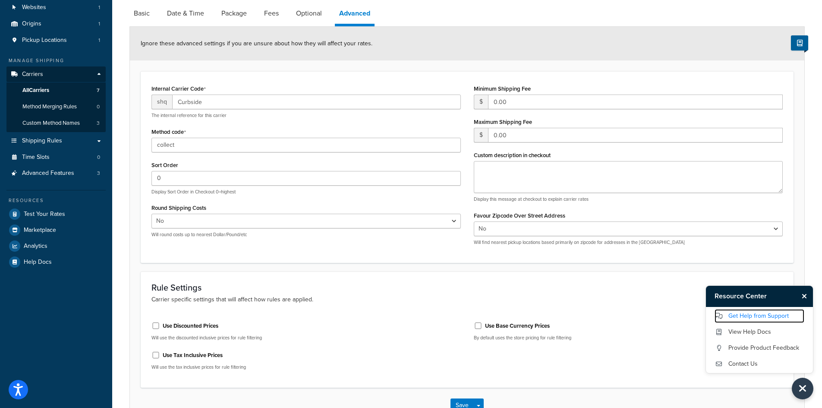
click at [755, 315] on link "Get Help from Support" at bounding box center [760, 316] width 90 height 14
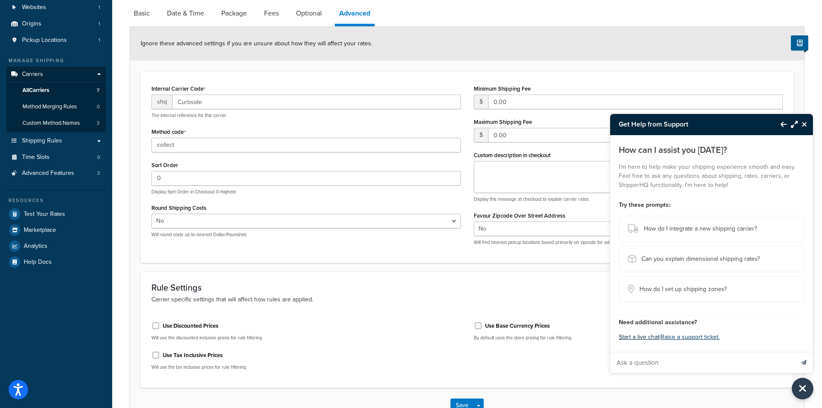
click at [635, 339] on button "Start a live chat" at bounding box center [639, 337] width 41 height 12
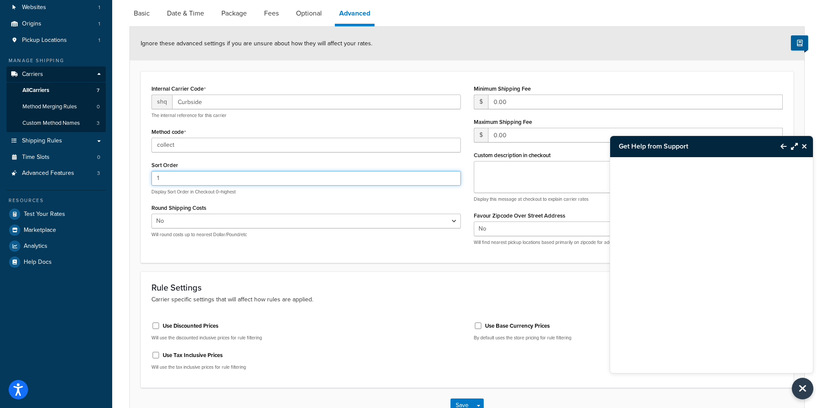
type input "1"
click at [286, 205] on div "Round Shipping Costs Yes No Will round costs up to nearest Dollar/Pound/etc" at bounding box center [305, 219] width 309 height 36
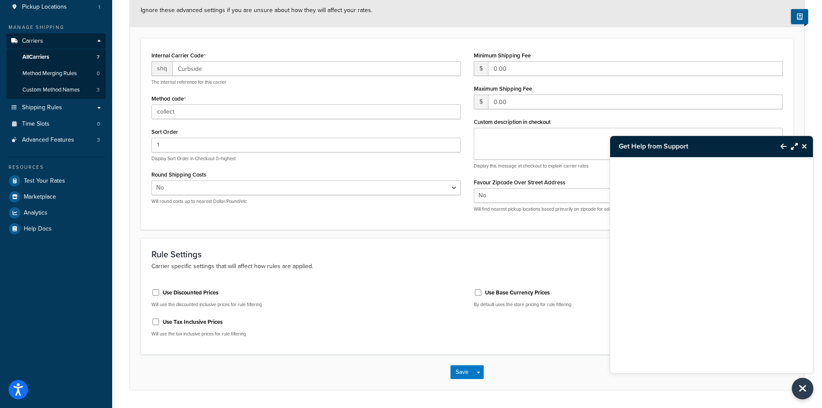
scroll to position [146, 0]
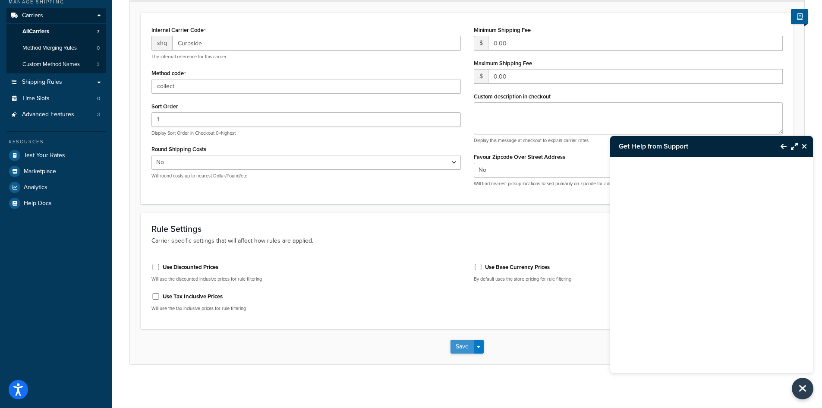
click at [466, 351] on button "Save" at bounding box center [461, 347] width 23 height 14
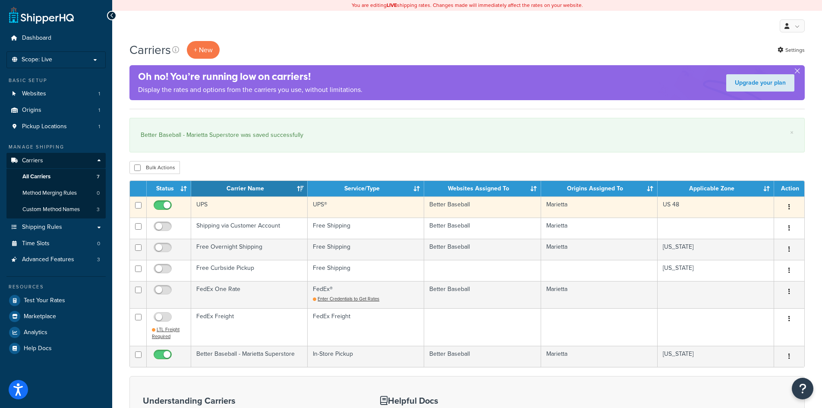
click at [342, 211] on td "UPS®" at bounding box center [366, 206] width 116 height 21
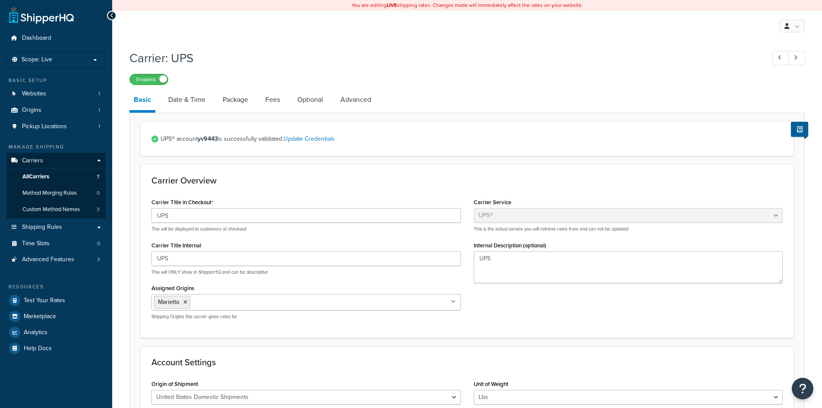
select select "ups"
click at [361, 103] on link "Advanced" at bounding box center [355, 99] width 39 height 21
select select "false"
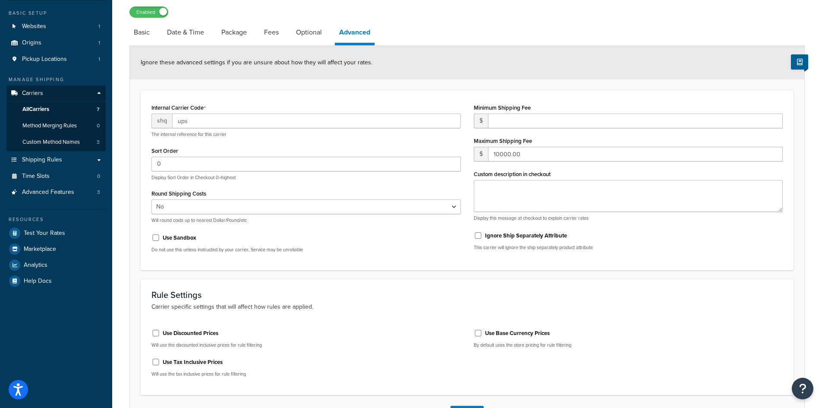
scroll to position [129, 0]
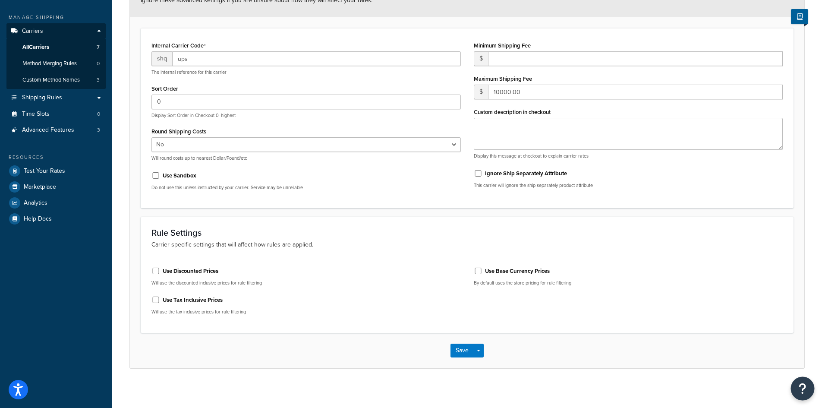
click at [810, 387] on button "Open Resource Center" at bounding box center [803, 389] width 24 height 24
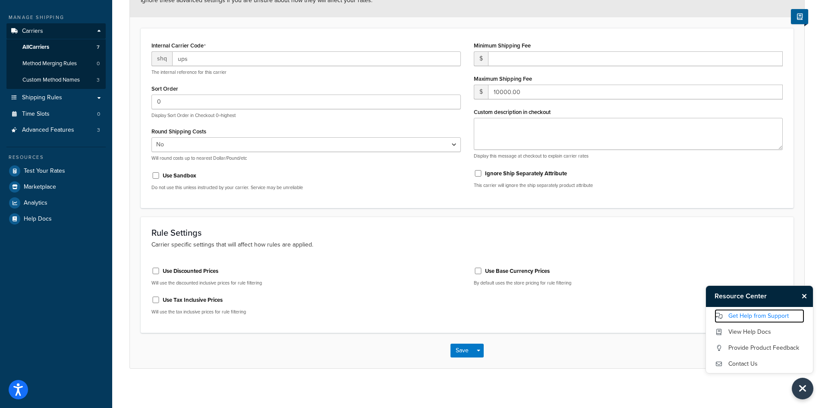
click at [753, 313] on link "Get Help from Support" at bounding box center [760, 316] width 90 height 14
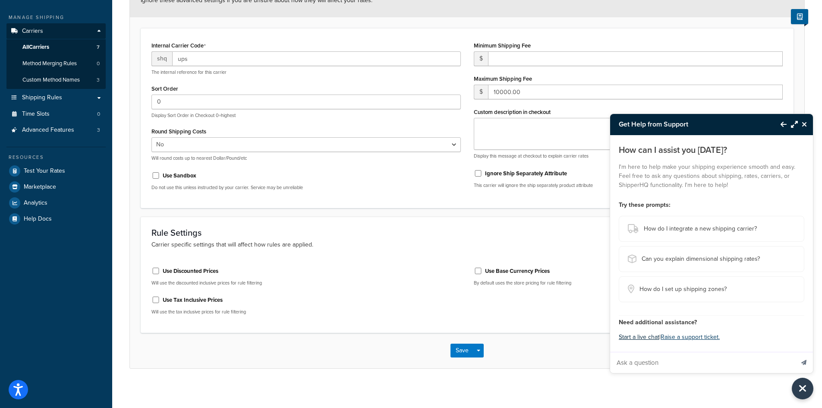
click at [640, 336] on button "Start a live chat" at bounding box center [639, 337] width 41 height 12
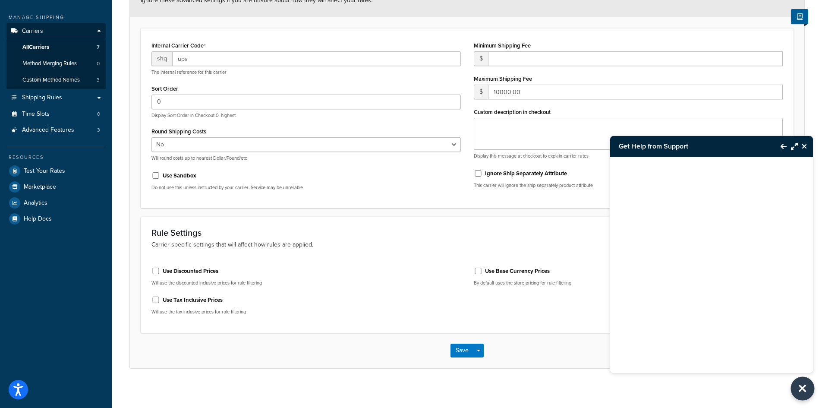
click at [802, 387] on icon "Close Resource Center" at bounding box center [802, 388] width 9 height 12
